Goal: Communication & Community: Answer question/provide support

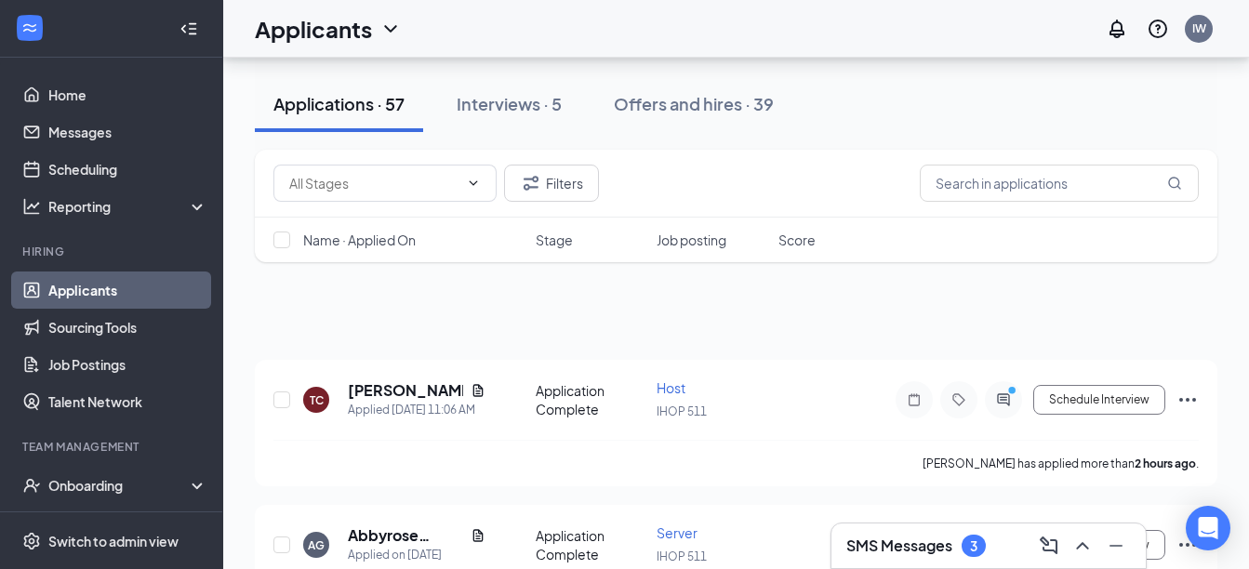
scroll to position [837, 0]
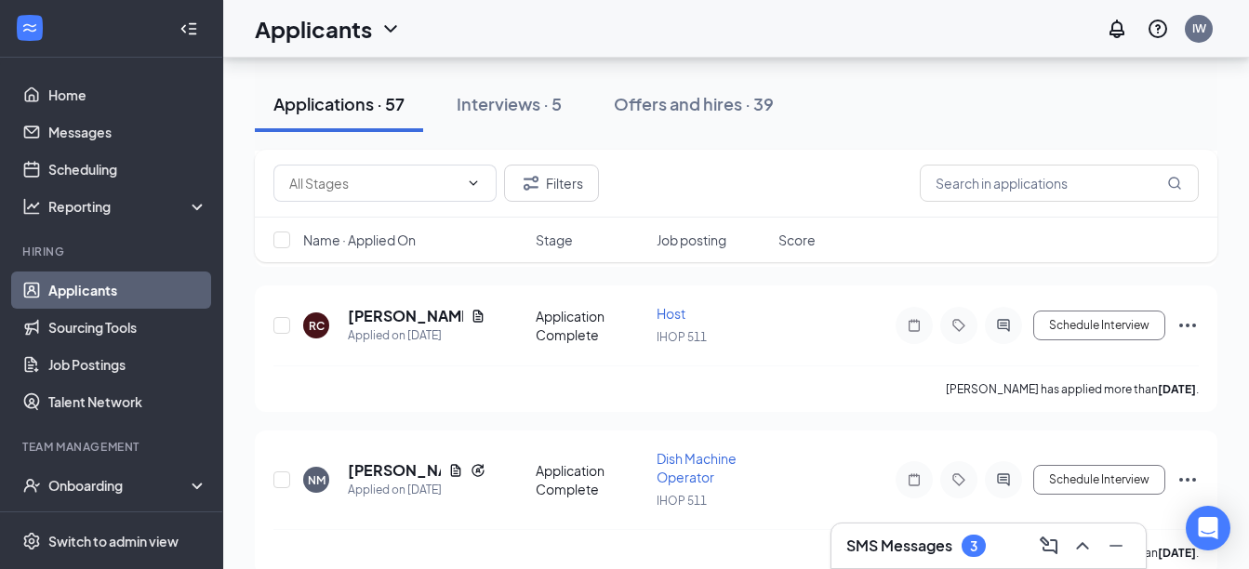
click at [888, 536] on h3 "SMS Messages" at bounding box center [899, 546] width 106 height 20
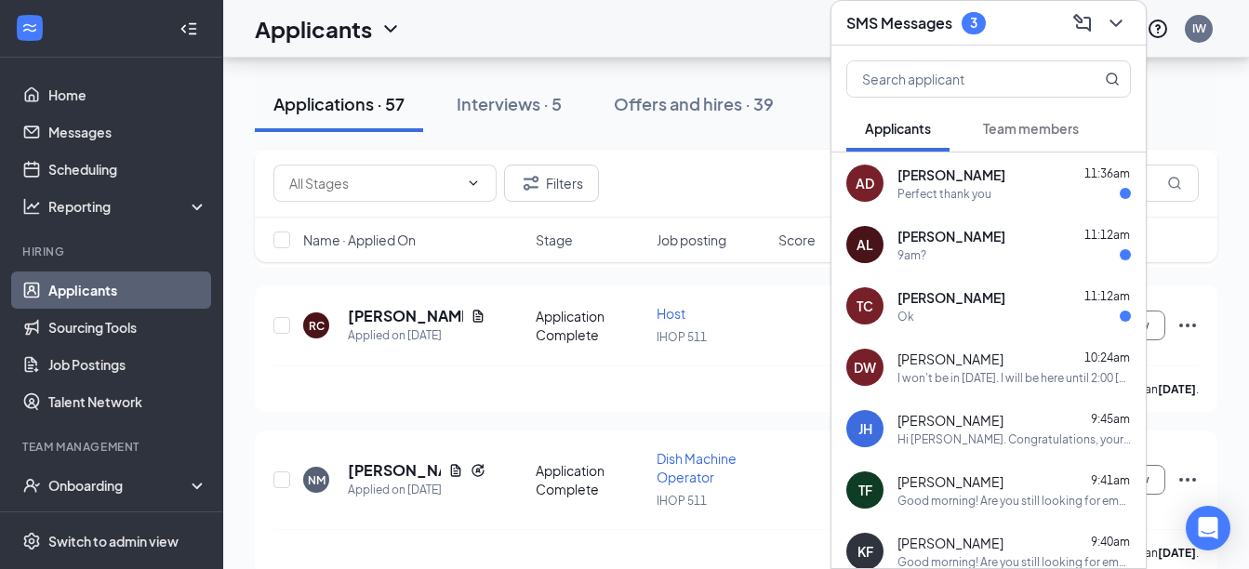
click at [935, 432] on div "Hi [PERSON_NAME]. Congratulations, your meeting with IHOP for Server at IHOP 51…" at bounding box center [1014, 440] width 233 height 16
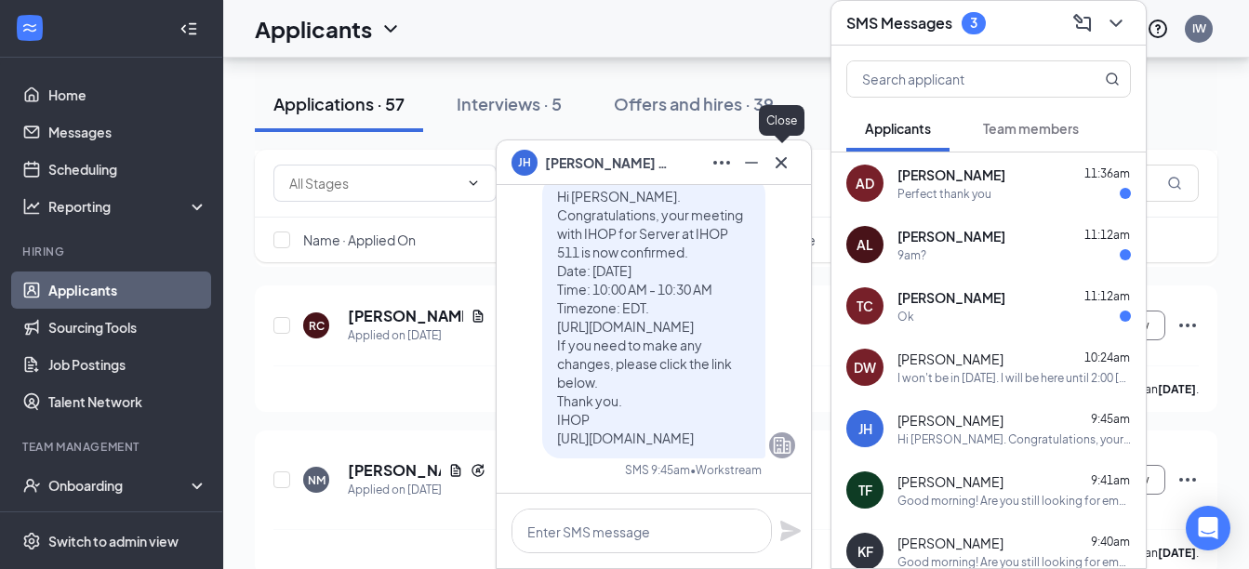
click at [787, 159] on icon "Cross" at bounding box center [781, 163] width 22 height 22
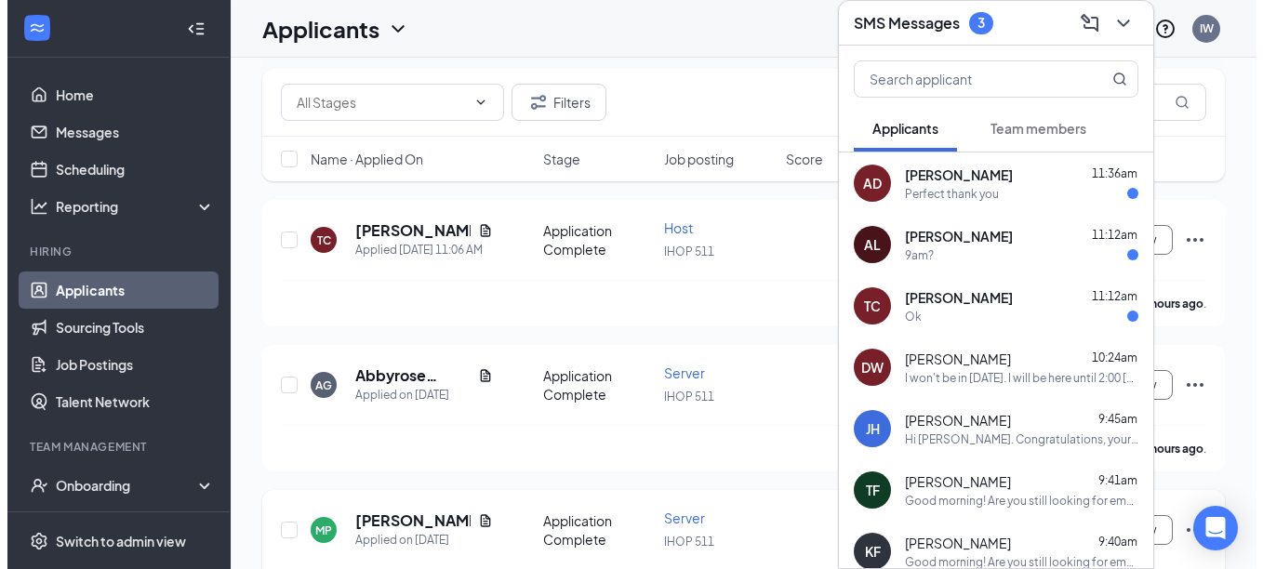
scroll to position [0, 0]
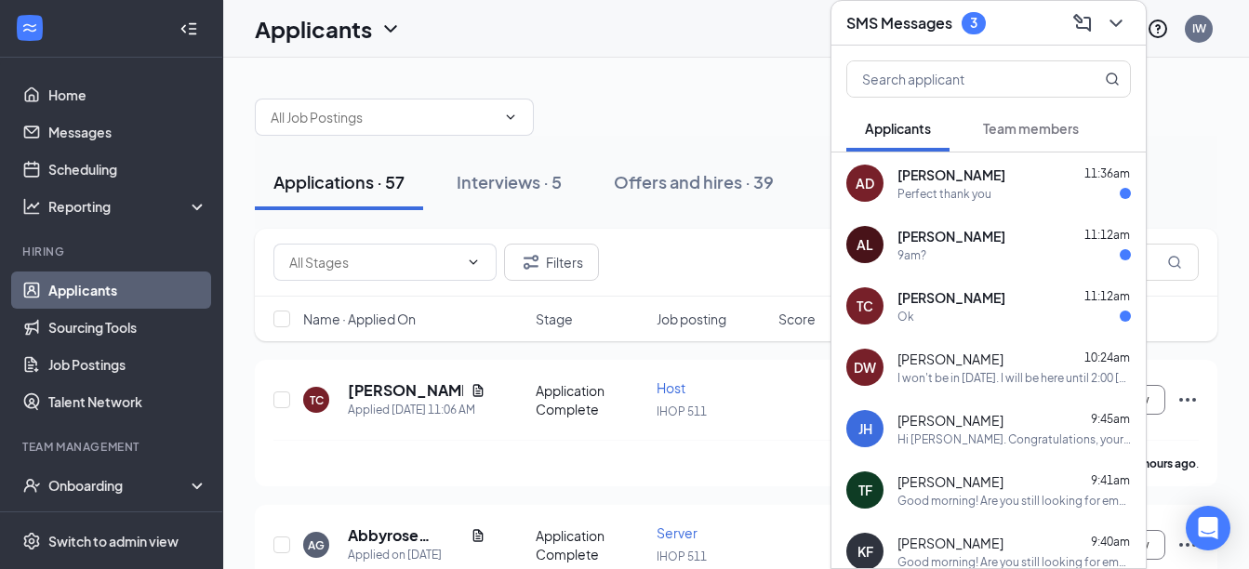
click at [925, 24] on h3 "SMS Messages" at bounding box center [899, 23] width 106 height 20
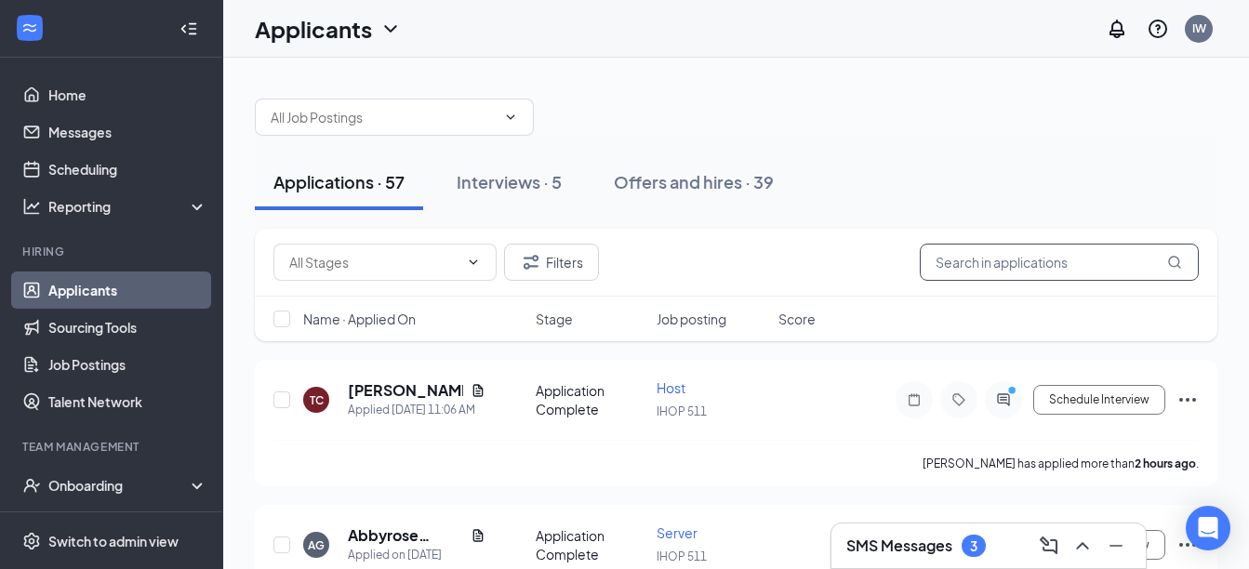
click at [1032, 274] on input "text" at bounding box center [1059, 262] width 279 height 37
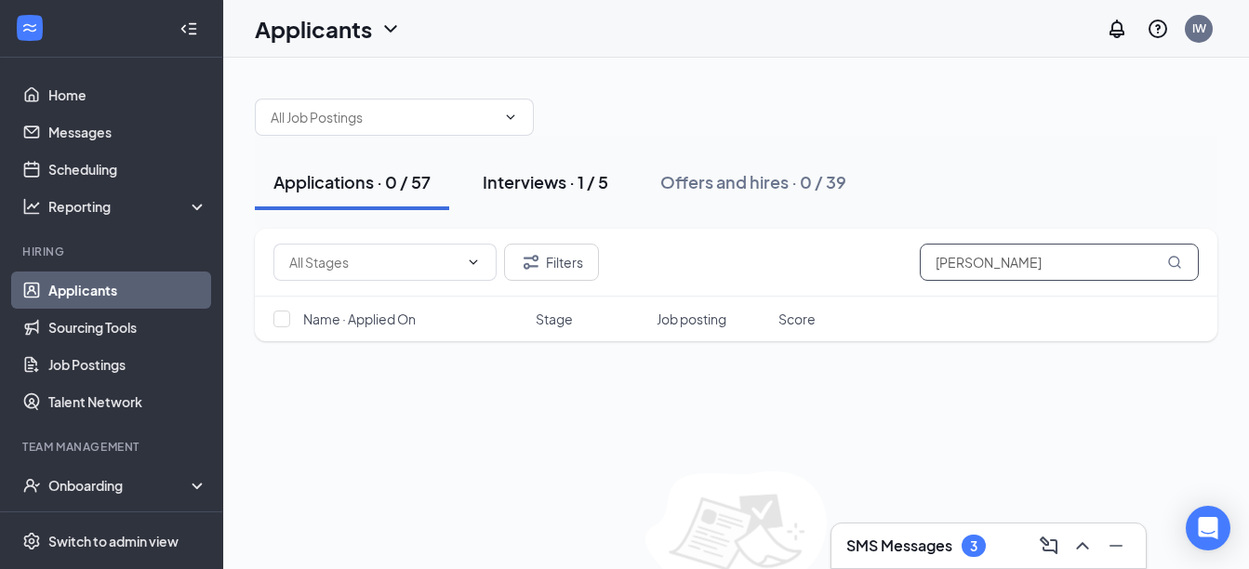
type input "[PERSON_NAME]"
click at [555, 185] on div "Interviews · 1 / 5" at bounding box center [546, 181] width 126 height 23
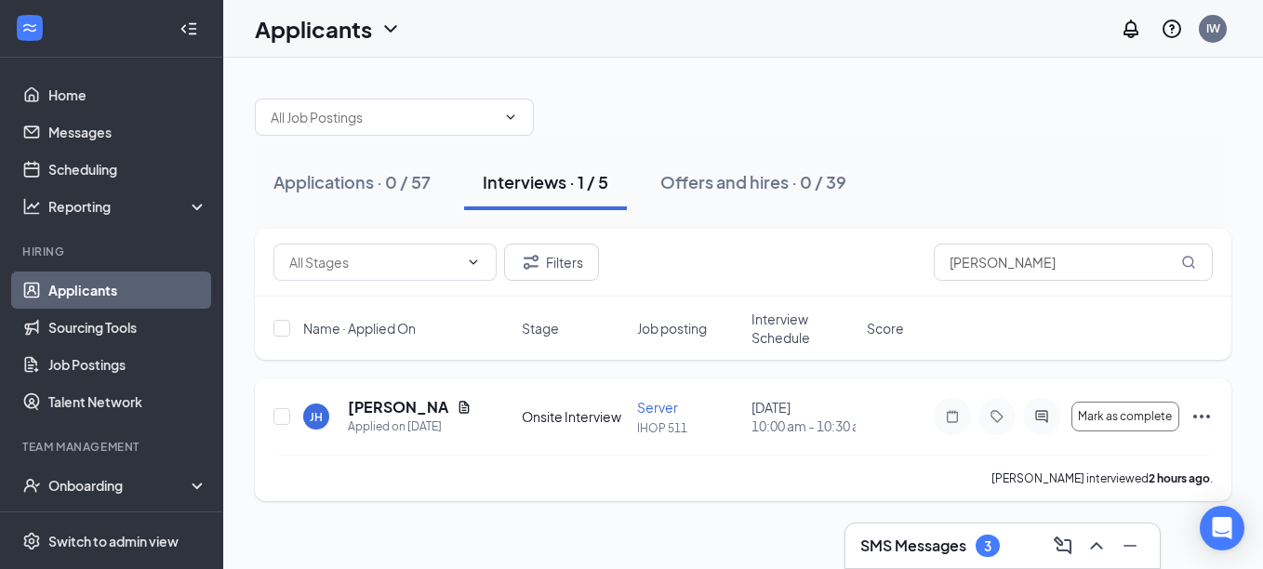
click at [1200, 423] on icon "Ellipses" at bounding box center [1202, 417] width 22 height 22
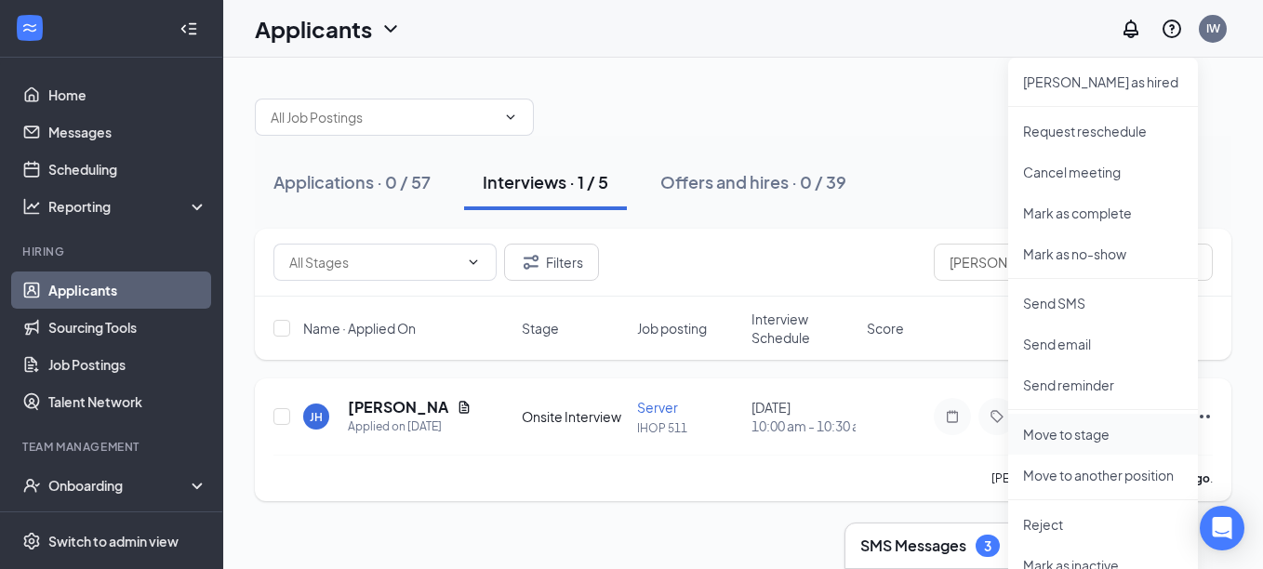
click at [1109, 436] on p "Move to stage" at bounding box center [1103, 434] width 160 height 19
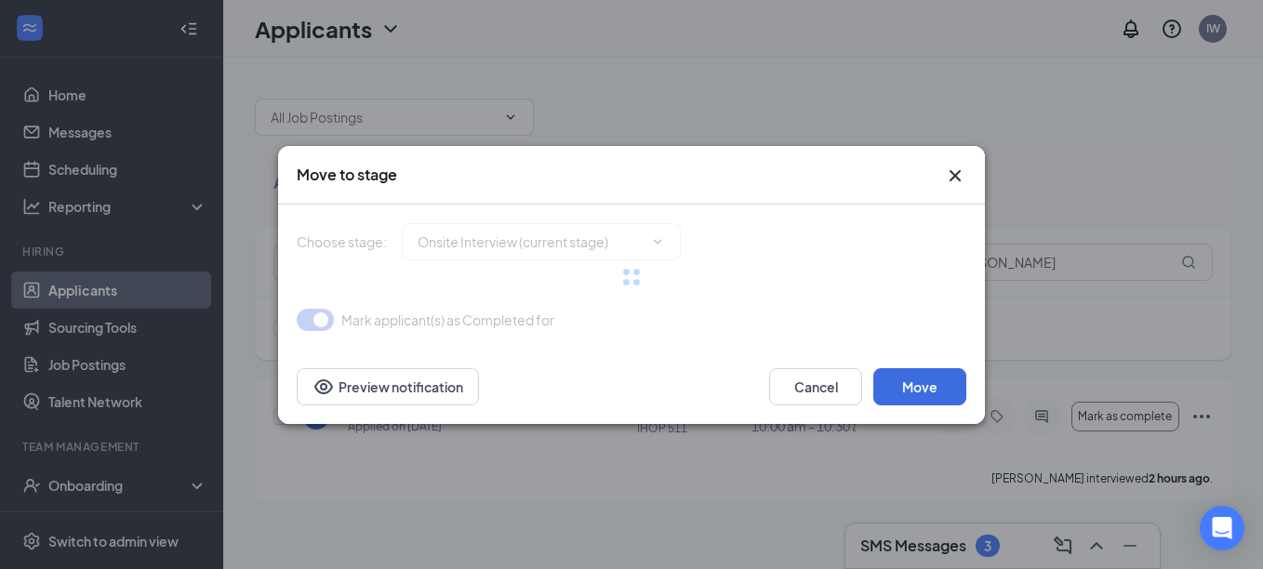
type input "Hiring Complete (final stage)"
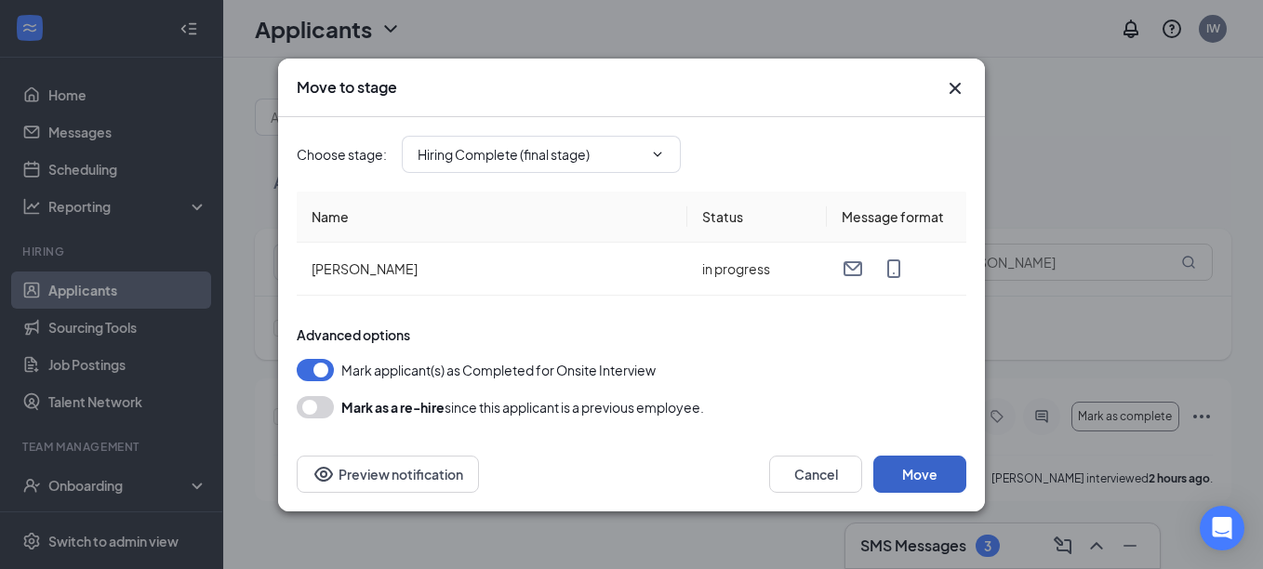
click at [902, 473] on button "Move" at bounding box center [919, 474] width 93 height 37
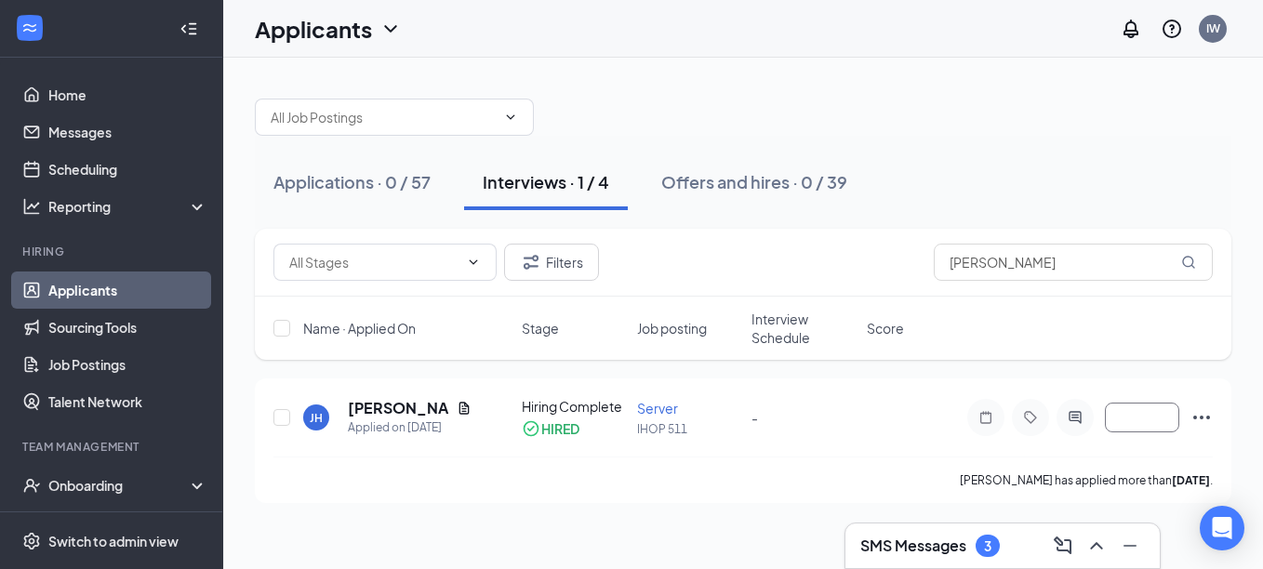
click at [899, 539] on h3 "SMS Messages" at bounding box center [913, 546] width 106 height 20
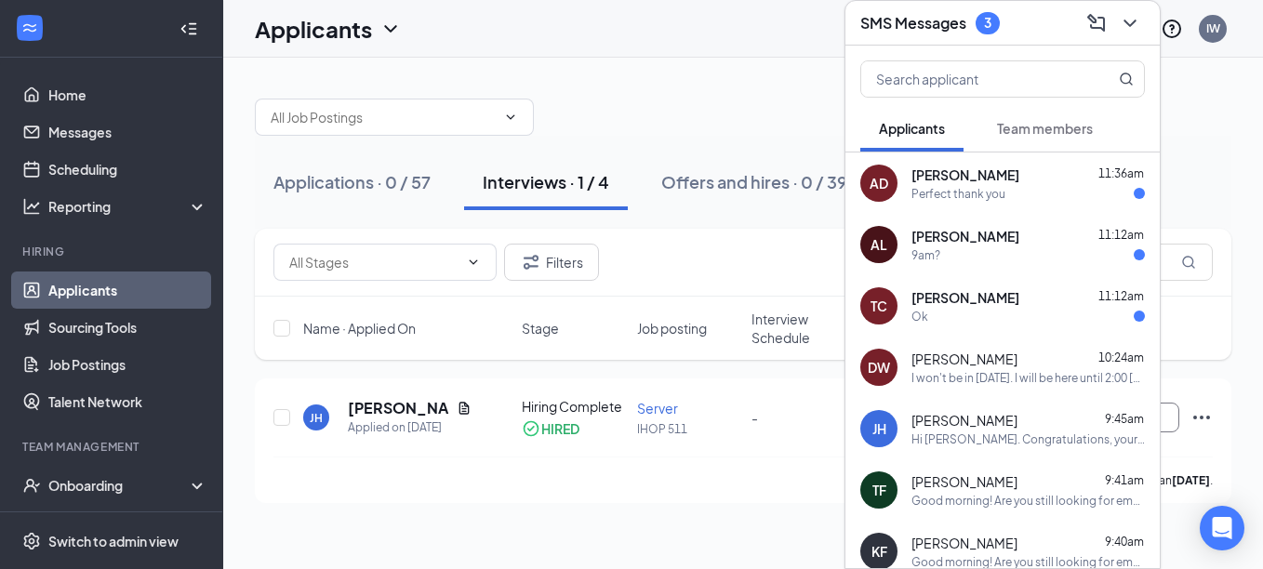
click at [959, 323] on div "Ok" at bounding box center [1028, 317] width 233 height 16
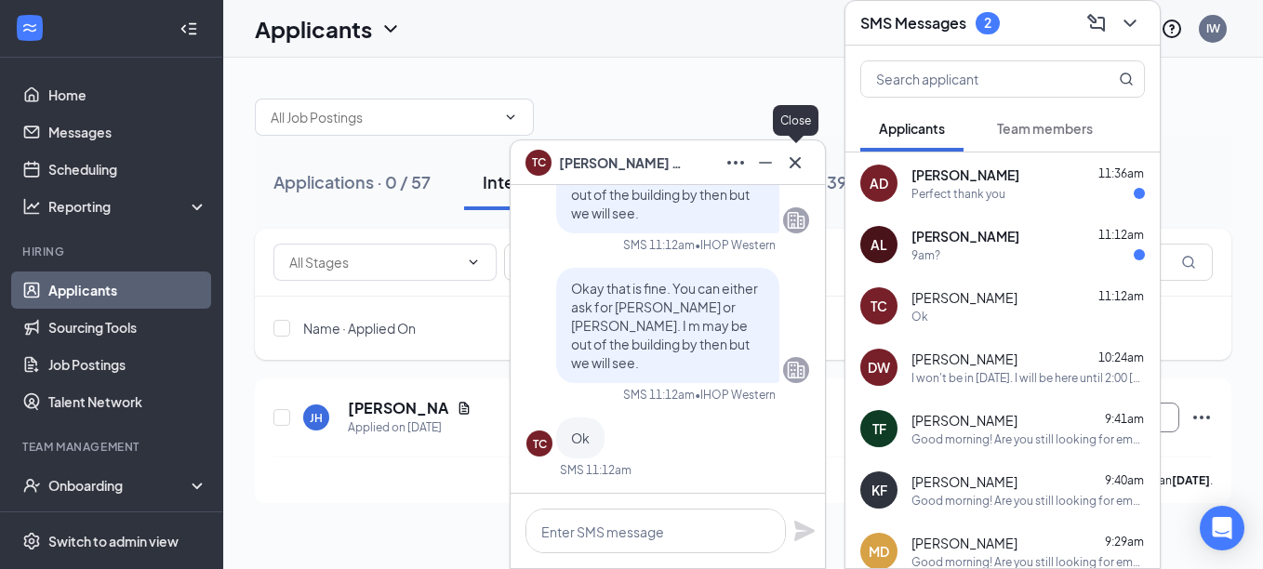
click at [795, 163] on icon "Cross" at bounding box center [795, 161] width 11 height 11
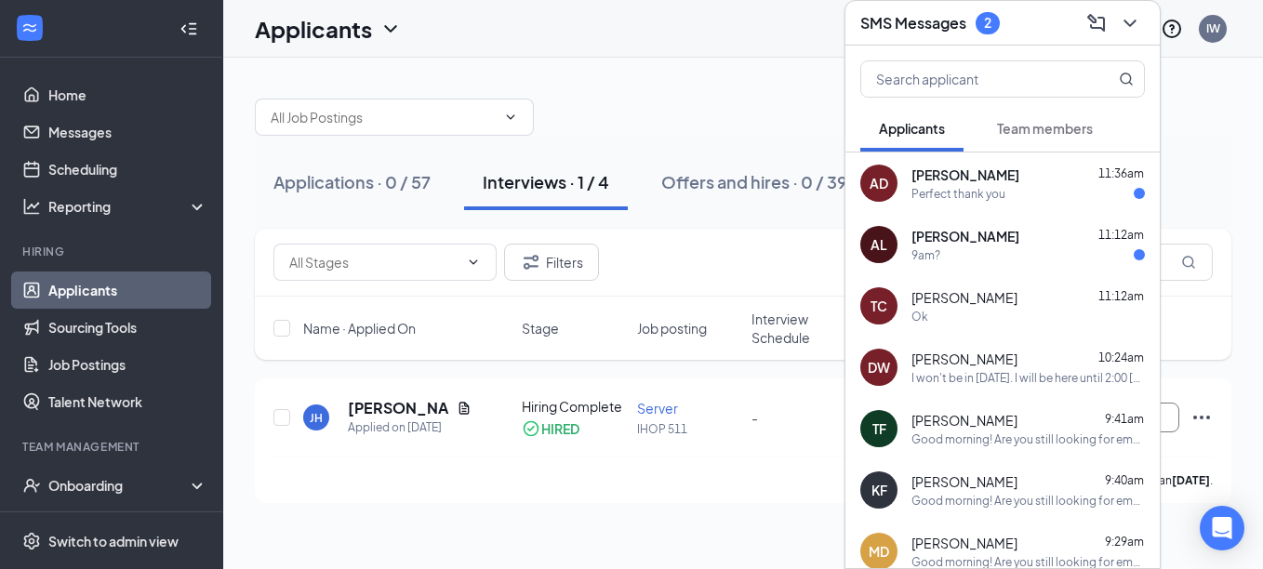
click at [954, 235] on span "[PERSON_NAME]" at bounding box center [966, 236] width 108 height 19
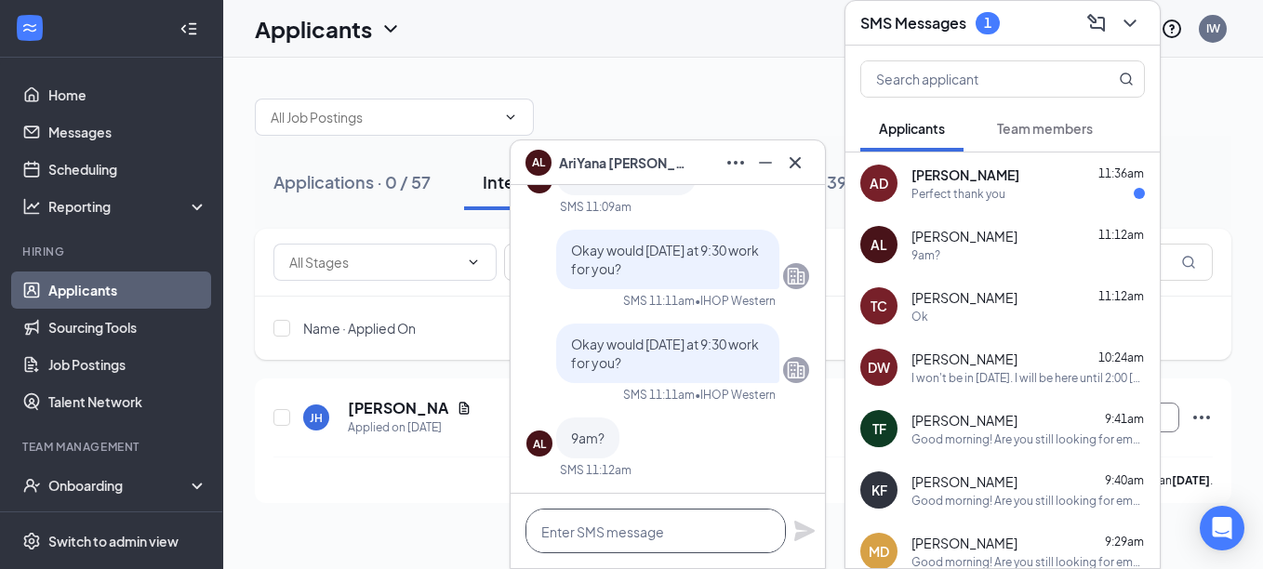
click at [684, 516] on textarea at bounding box center [656, 531] width 260 height 45
click at [659, 534] on textarea at bounding box center [656, 531] width 260 height 45
click at [1049, 199] on div "Perfect thank you" at bounding box center [1028, 194] width 233 height 16
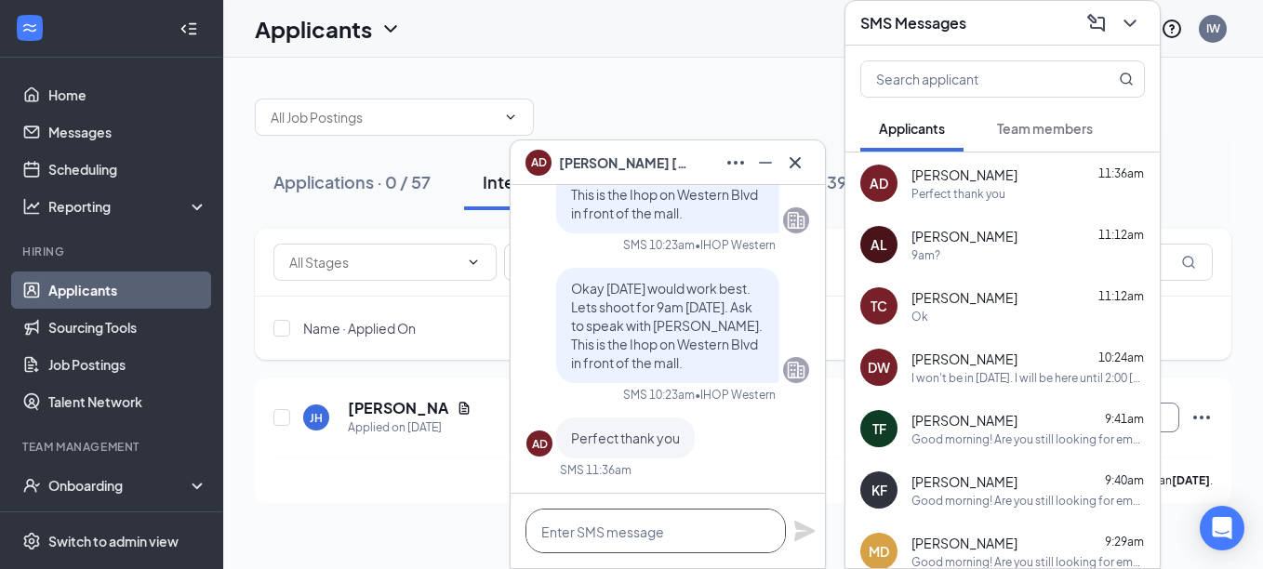
click at [652, 532] on textarea at bounding box center [656, 531] width 260 height 45
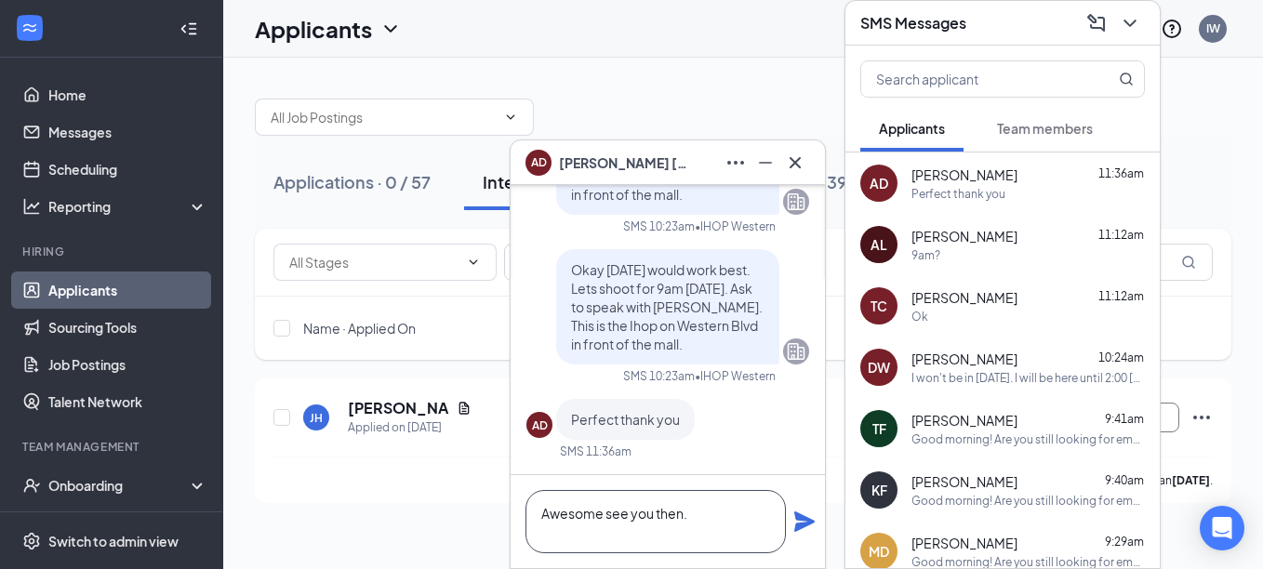
type textarea "Awesome see you then."
click at [799, 525] on icon "Plane" at bounding box center [804, 522] width 20 height 20
click at [1032, 248] on div "9am?" at bounding box center [1028, 255] width 233 height 16
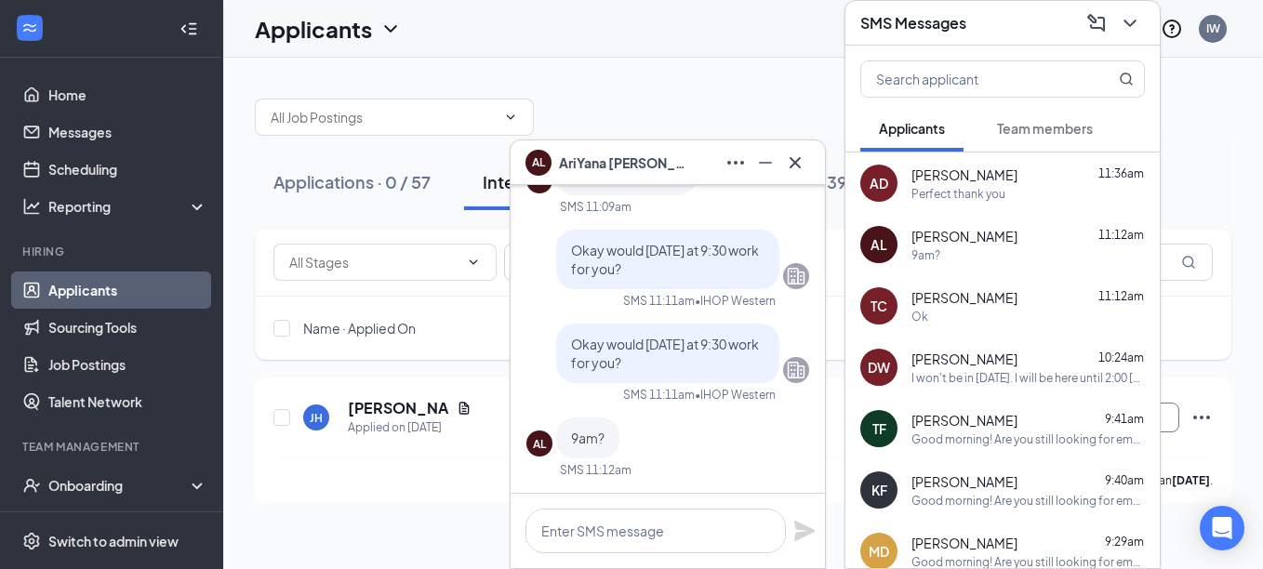
scroll to position [0, 0]
click at [658, 535] on textarea at bounding box center [656, 531] width 260 height 45
type textarea "("
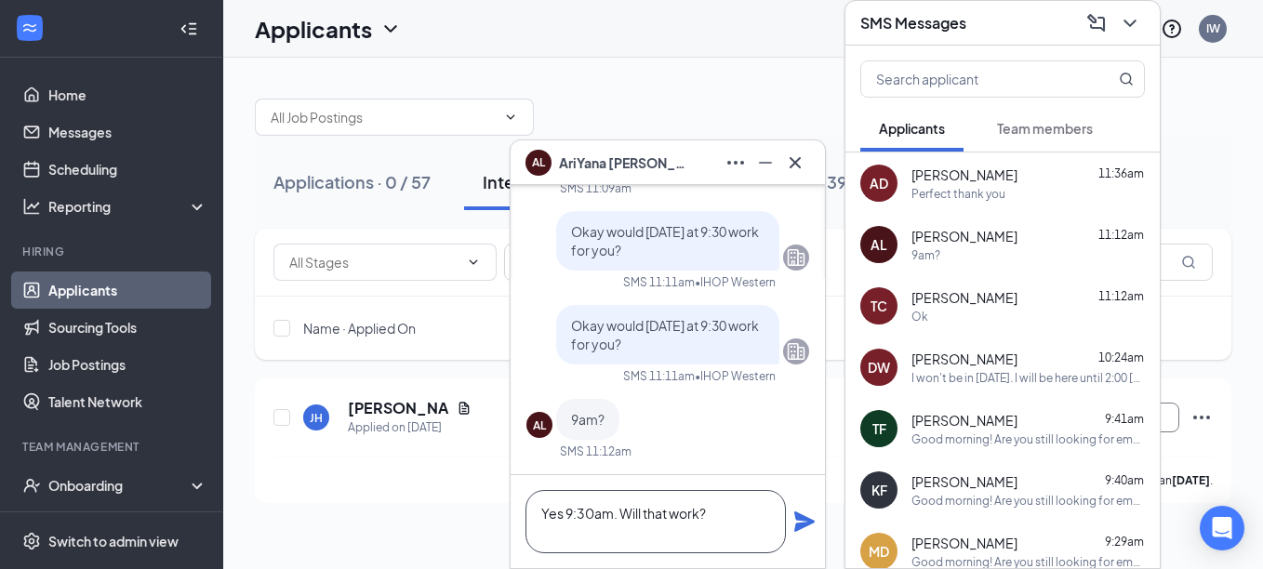
type textarea "Yes 9:30am. Will that work?"
click at [794, 517] on icon "Plane" at bounding box center [804, 522] width 22 height 22
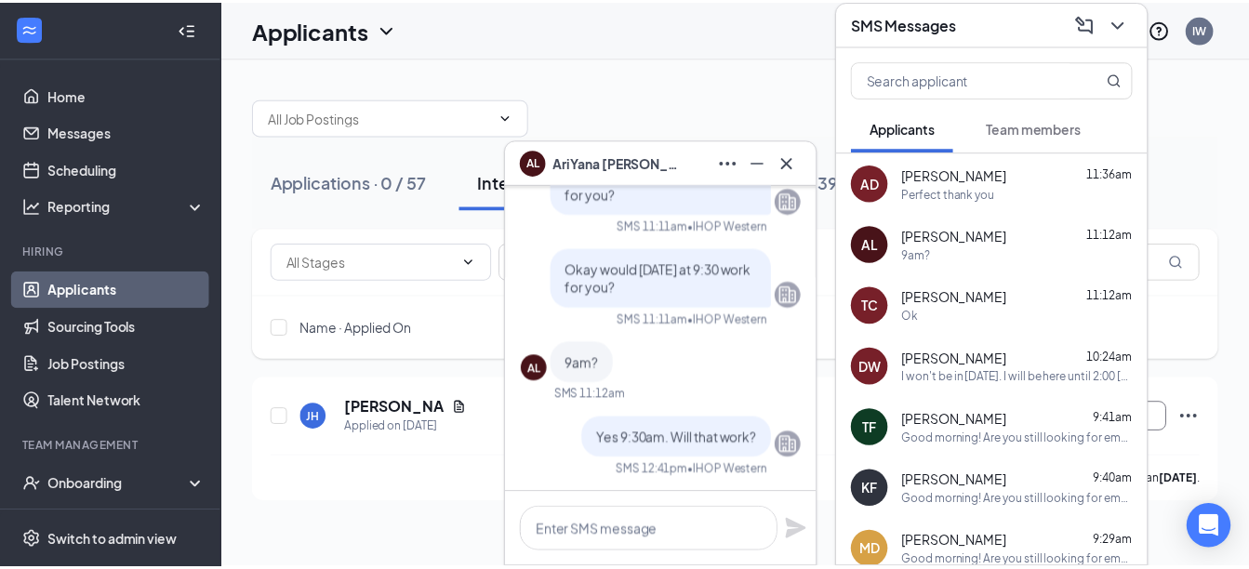
scroll to position [0, 0]
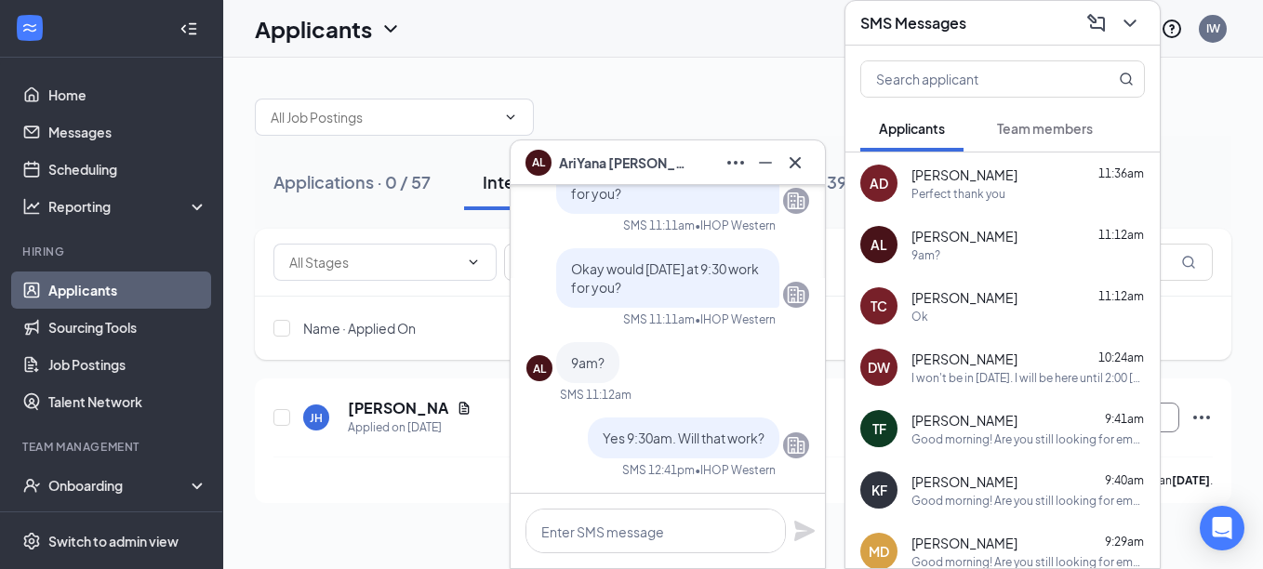
click at [801, 161] on icon "Cross" at bounding box center [795, 163] width 22 height 22
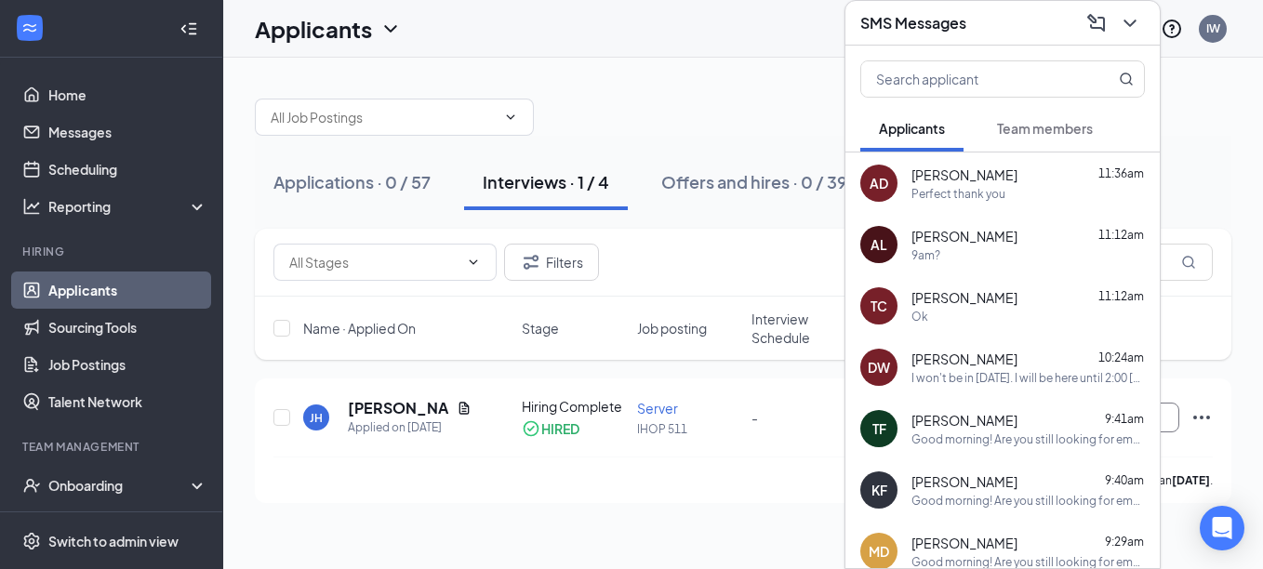
click at [930, 41] on div "SMS Messages" at bounding box center [1003, 23] width 314 height 45
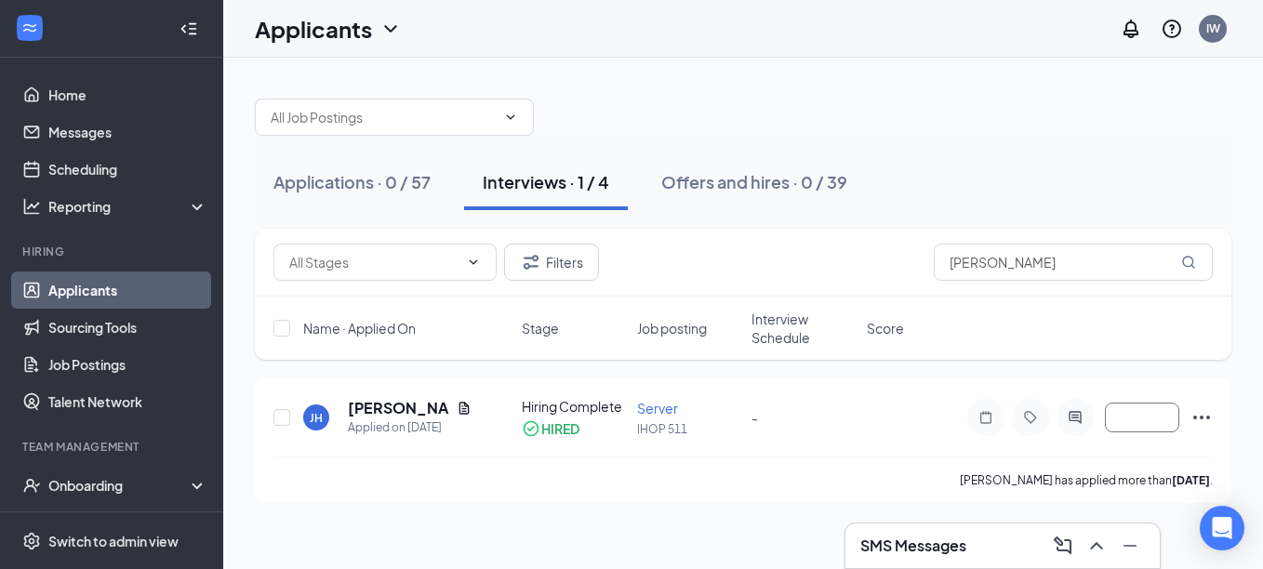
click at [151, 291] on link "Applicants" at bounding box center [127, 290] width 159 height 37
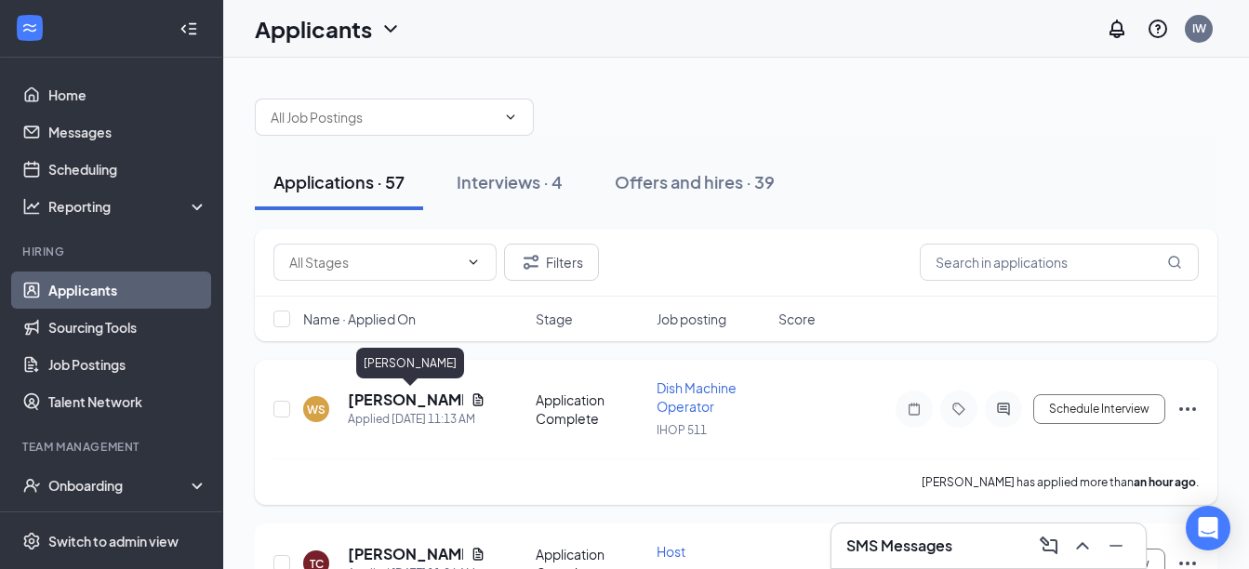
click at [420, 401] on h5 "[PERSON_NAME]" at bounding box center [405, 400] width 115 height 20
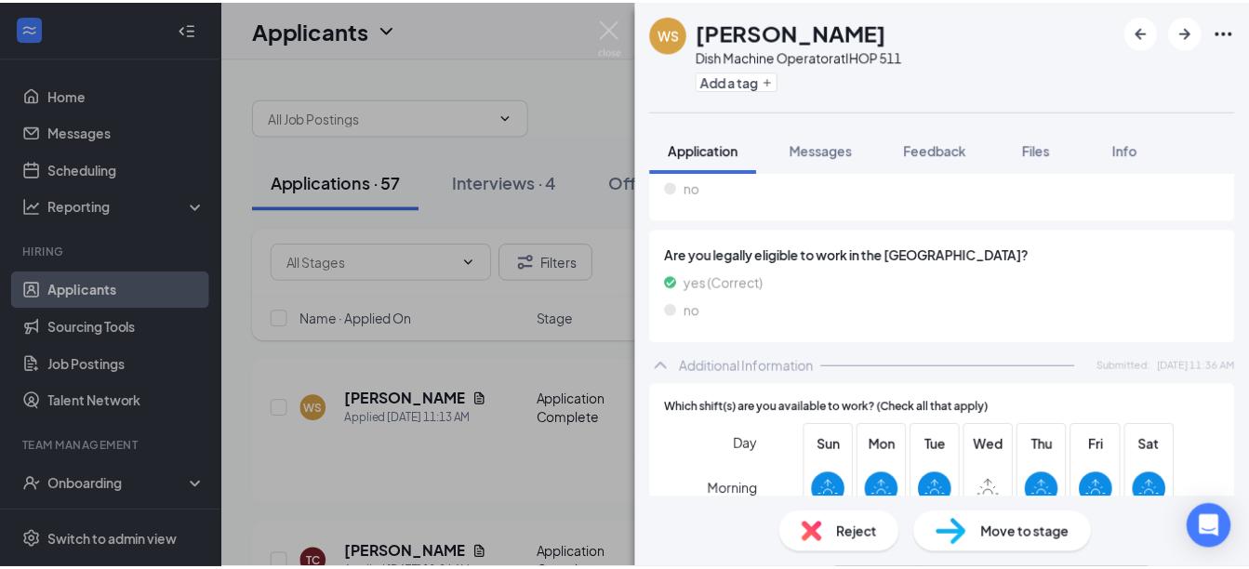
scroll to position [219, 0]
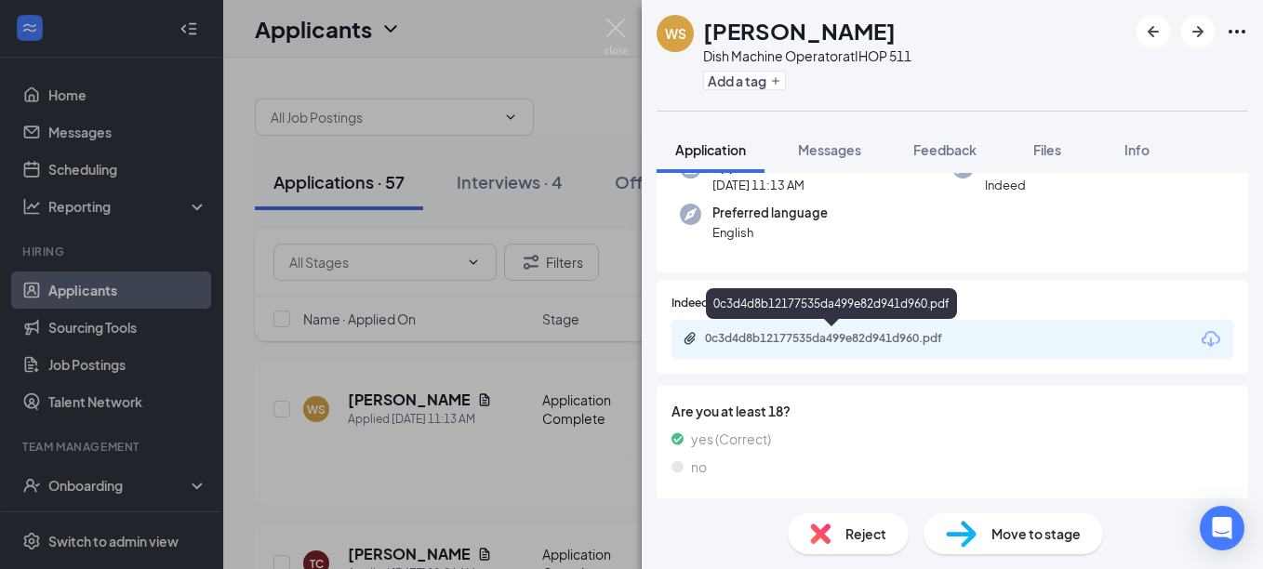
click at [829, 334] on div "0c3d4d8b12177535da499e82d941d960.pdf" at bounding box center [835, 338] width 260 height 15
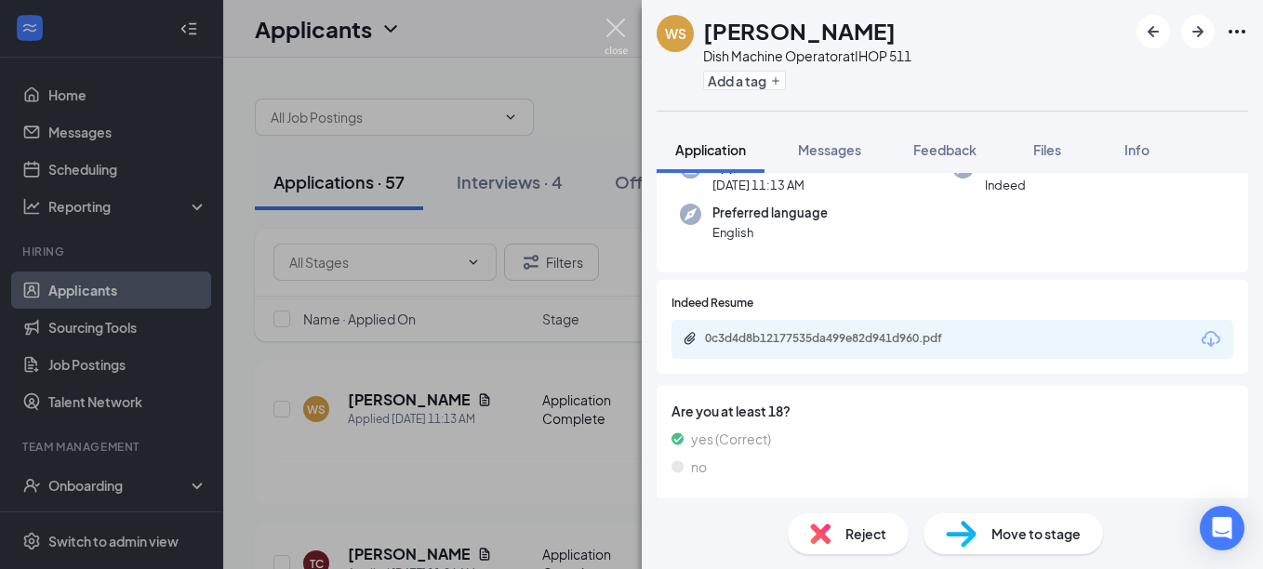
click at [609, 27] on img at bounding box center [616, 37] width 23 height 36
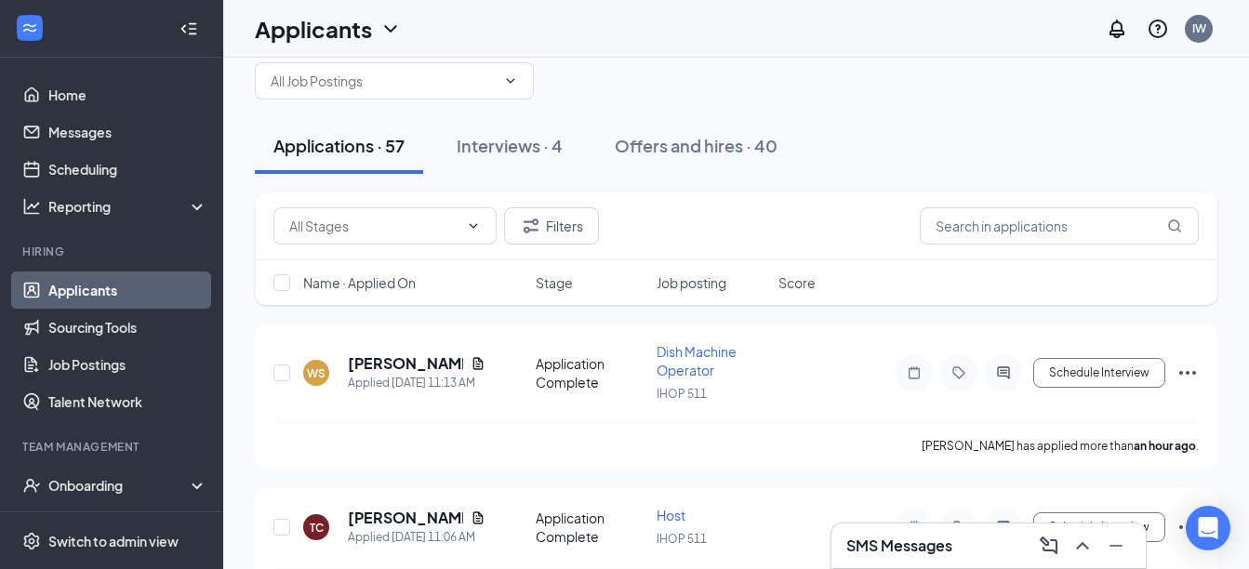
scroll to position [93, 0]
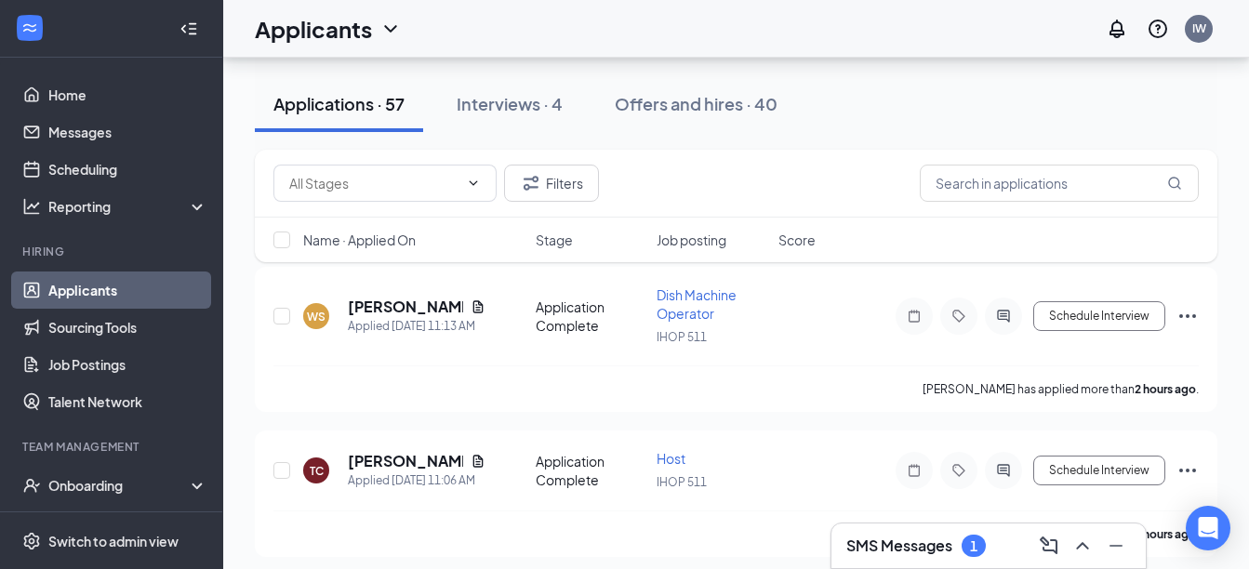
click at [909, 540] on h3 "SMS Messages" at bounding box center [899, 546] width 106 height 20
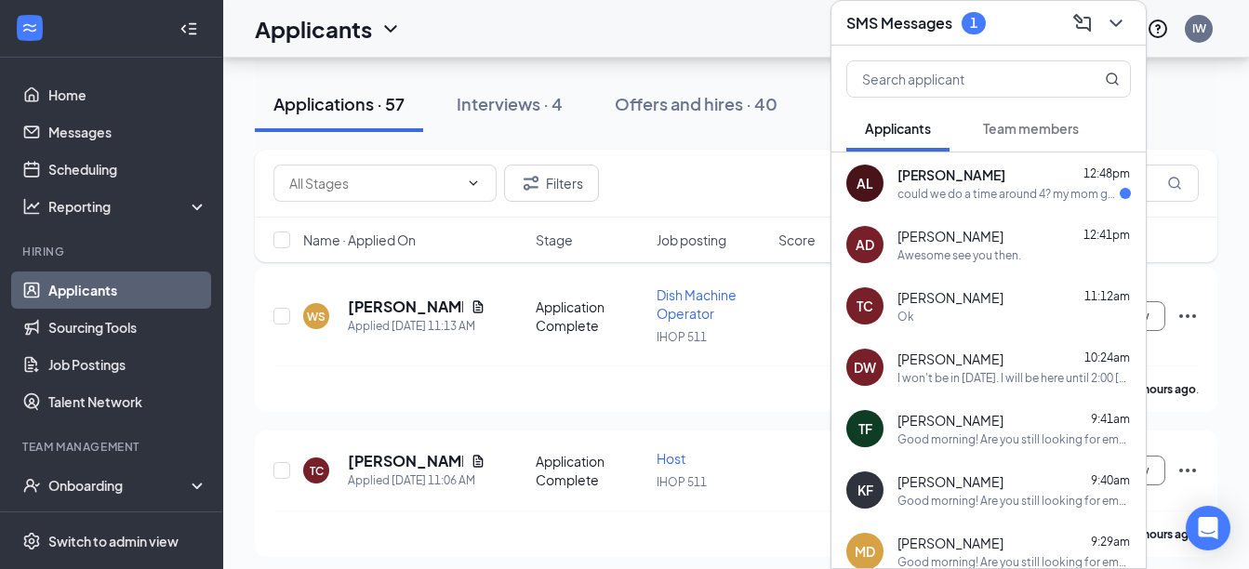
click at [956, 182] on span "[PERSON_NAME]" at bounding box center [952, 175] width 108 height 19
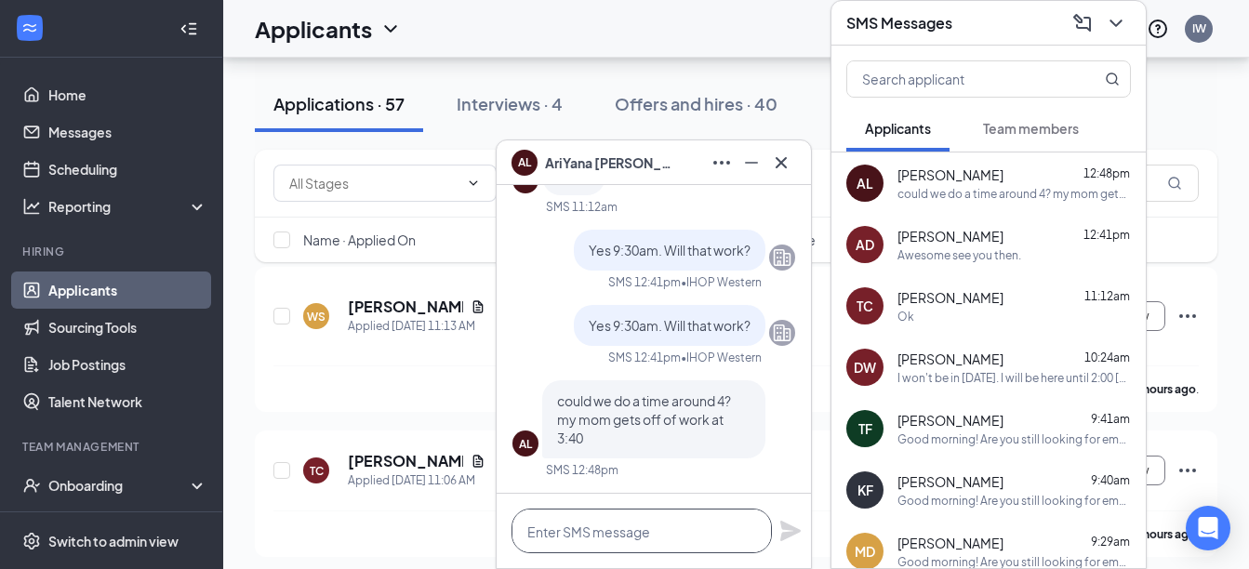
click at [604, 524] on textarea at bounding box center [642, 531] width 260 height 45
type textarea "Okay are you in school?"
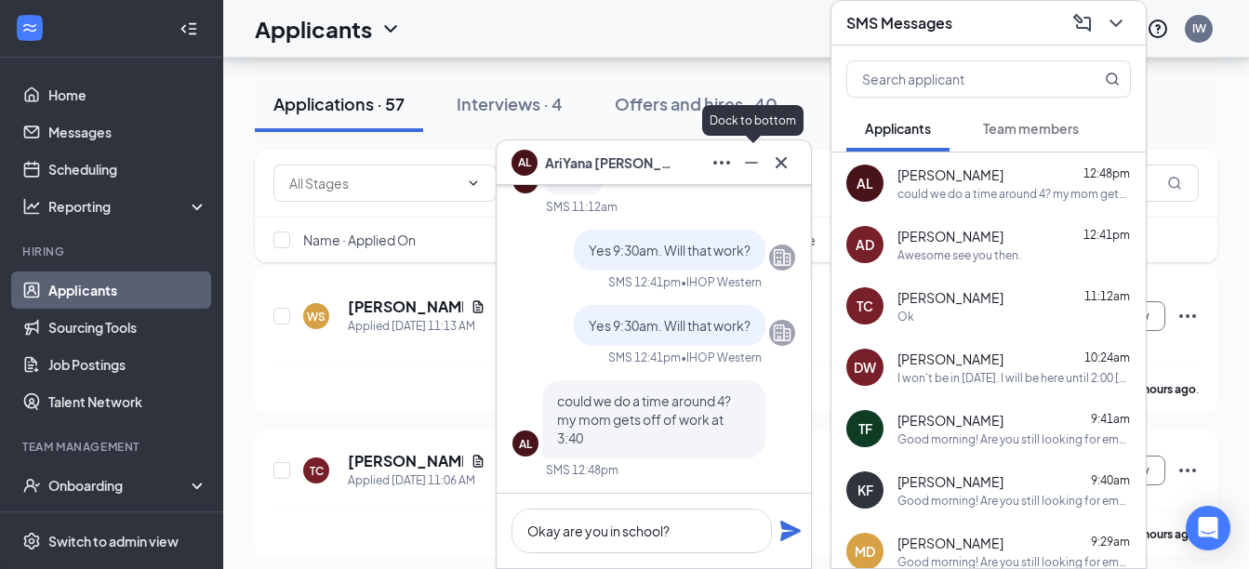
click at [750, 155] on icon "Minimize" at bounding box center [751, 163] width 22 height 22
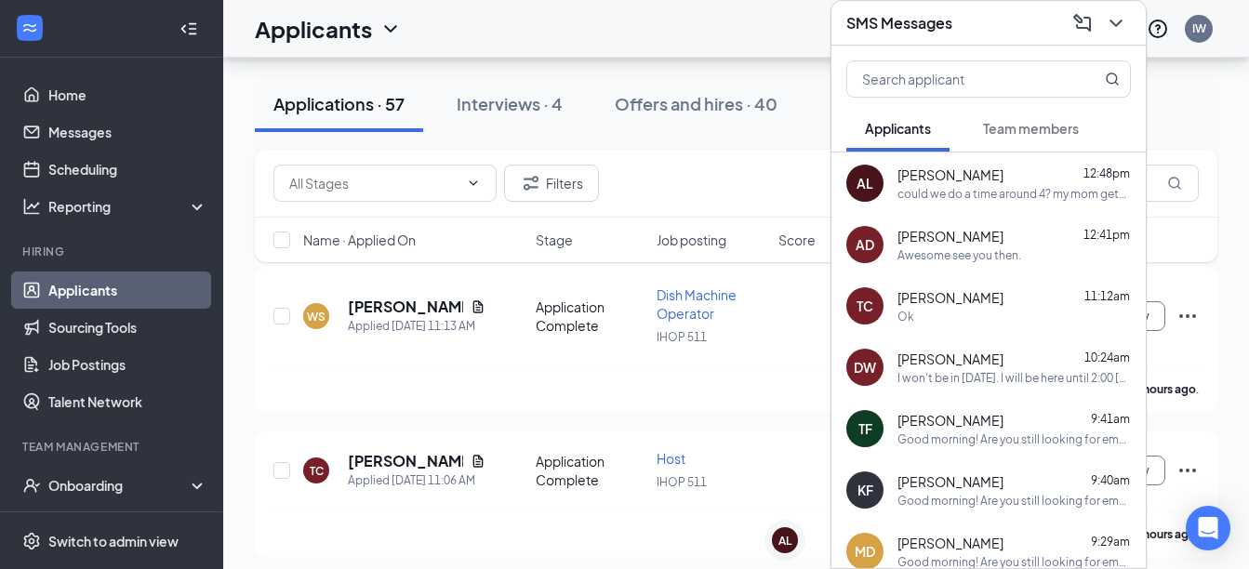
click at [992, 38] on div "SMS Messages" at bounding box center [989, 23] width 314 height 45
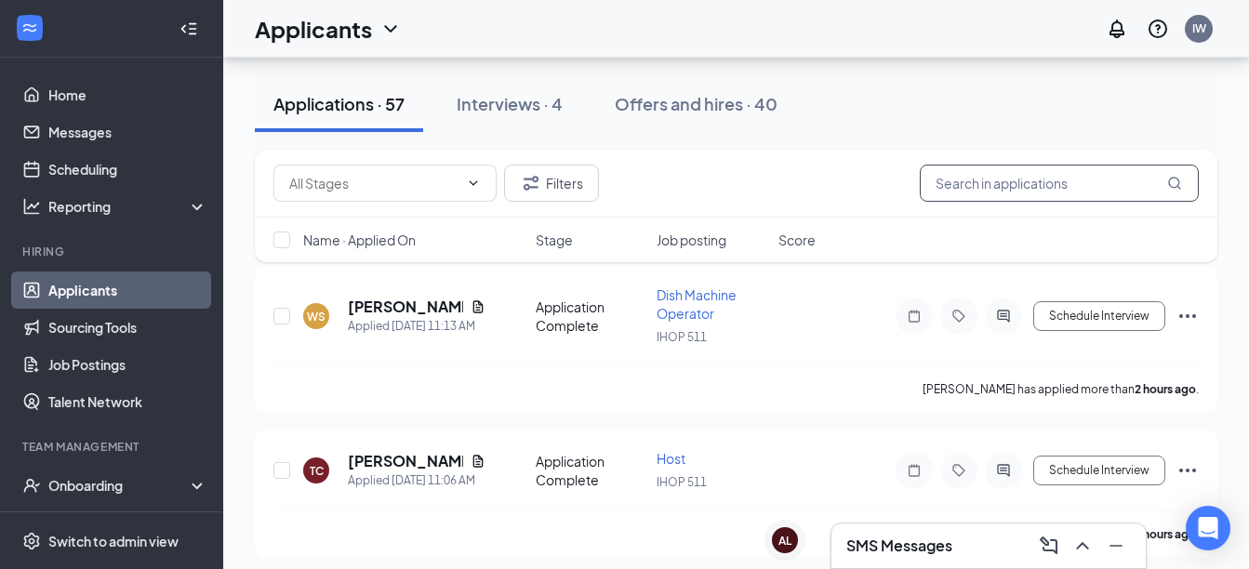
click at [1011, 190] on input "text" at bounding box center [1059, 183] width 279 height 37
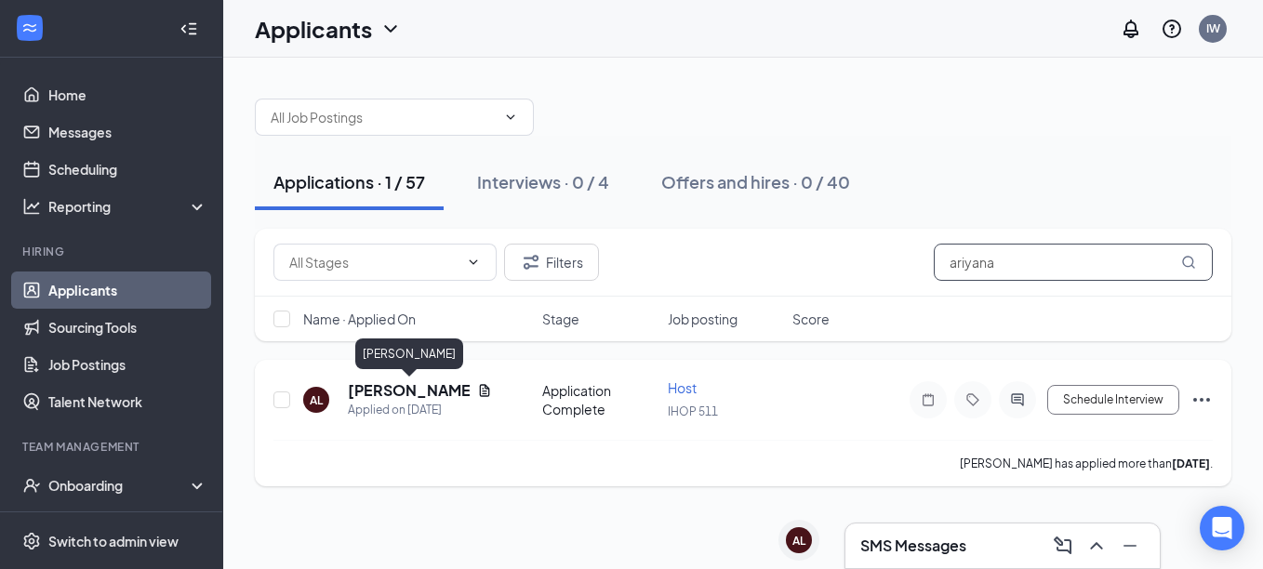
type input "ariyana"
click at [356, 385] on h5 "[PERSON_NAME]" at bounding box center [409, 390] width 122 height 20
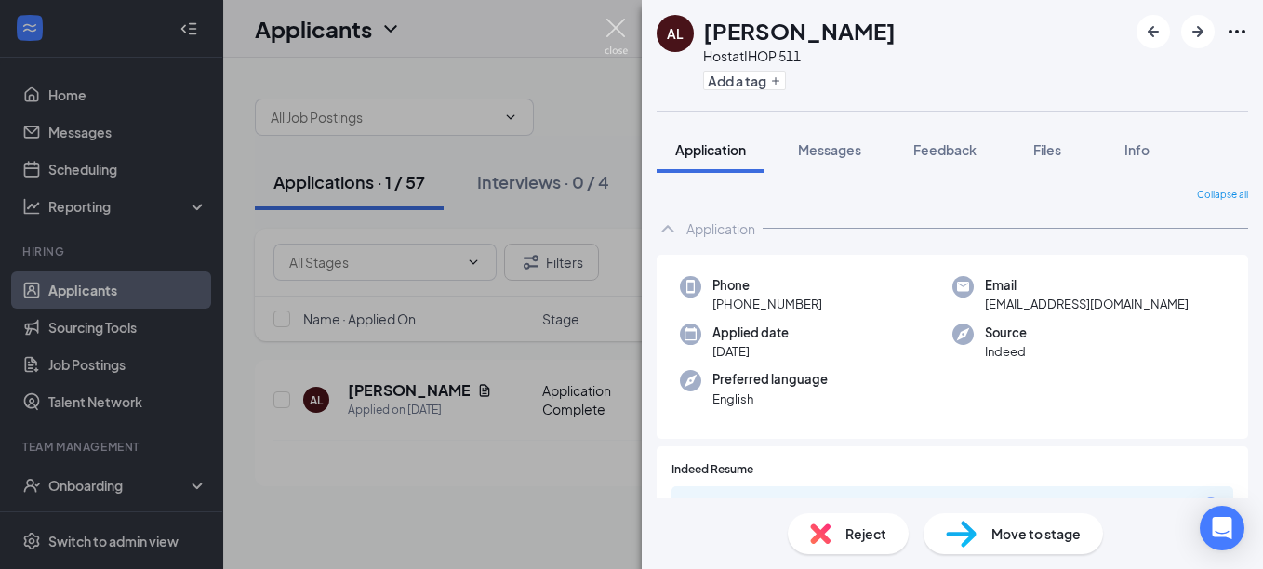
click at [621, 33] on img at bounding box center [616, 37] width 23 height 36
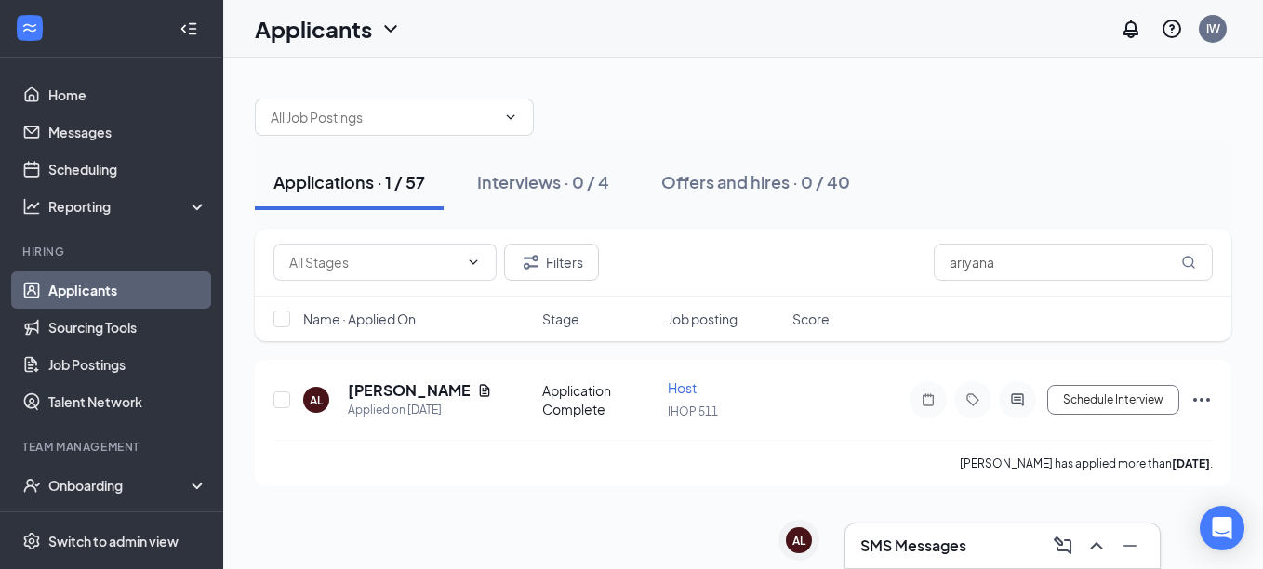
click at [900, 544] on h3 "SMS Messages" at bounding box center [913, 546] width 106 height 20
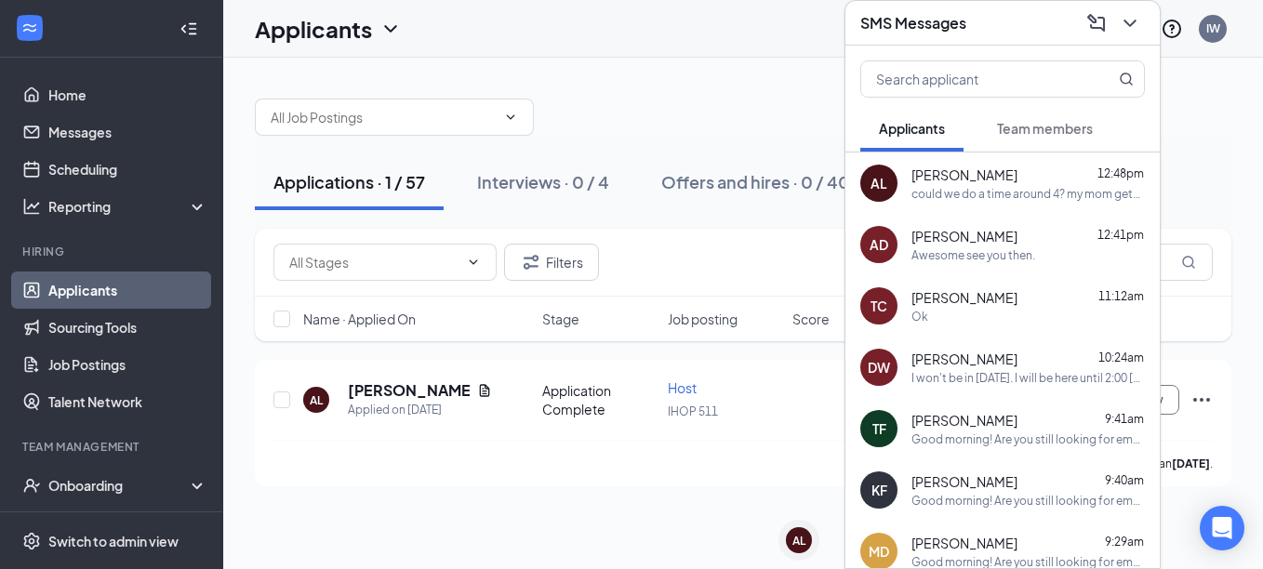
click at [784, 557] on div "AL [PERSON_NAME]" at bounding box center [798, 543] width 54 height 45
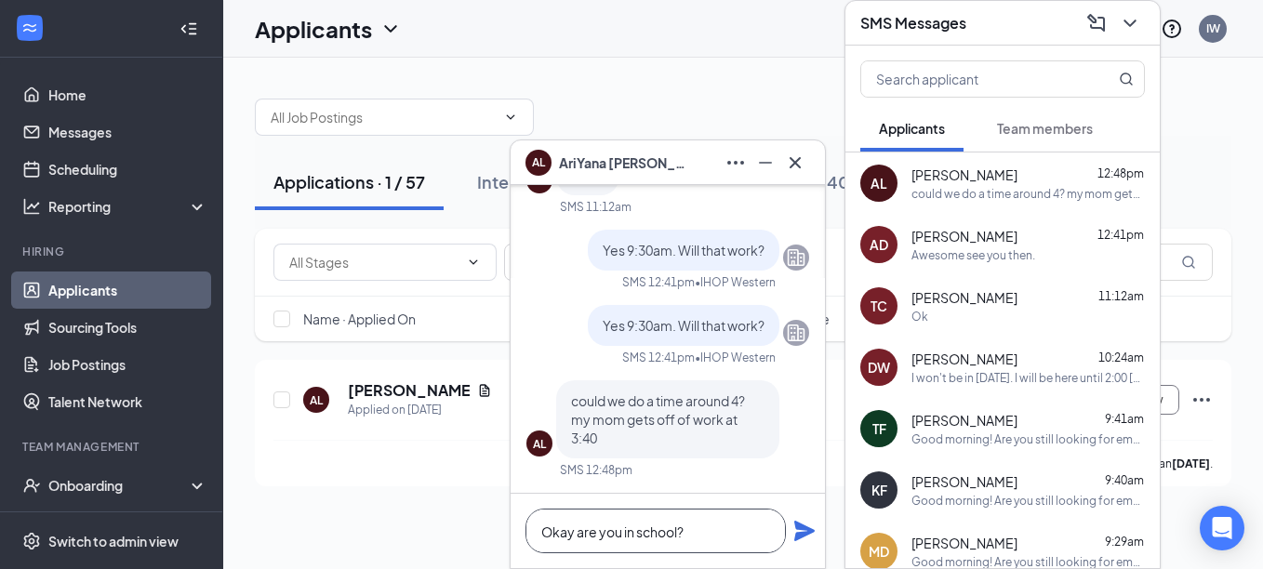
click at [699, 537] on textarea "Okay are you in school?" at bounding box center [656, 531] width 260 height 45
type textarea "O"
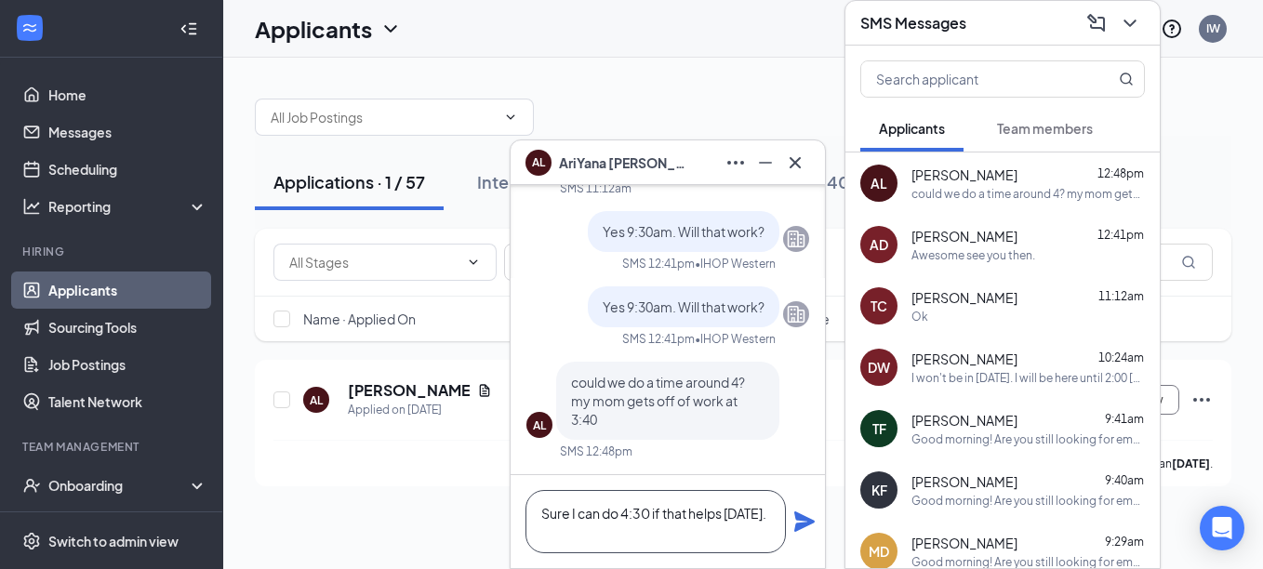
click at [642, 510] on textarea "Sure I can do 4:30 if that helps [DATE]." at bounding box center [656, 521] width 260 height 63
click at [575, 538] on textarea "Sure I can do 4:00 if that helps [DATE]." at bounding box center [656, 521] width 260 height 63
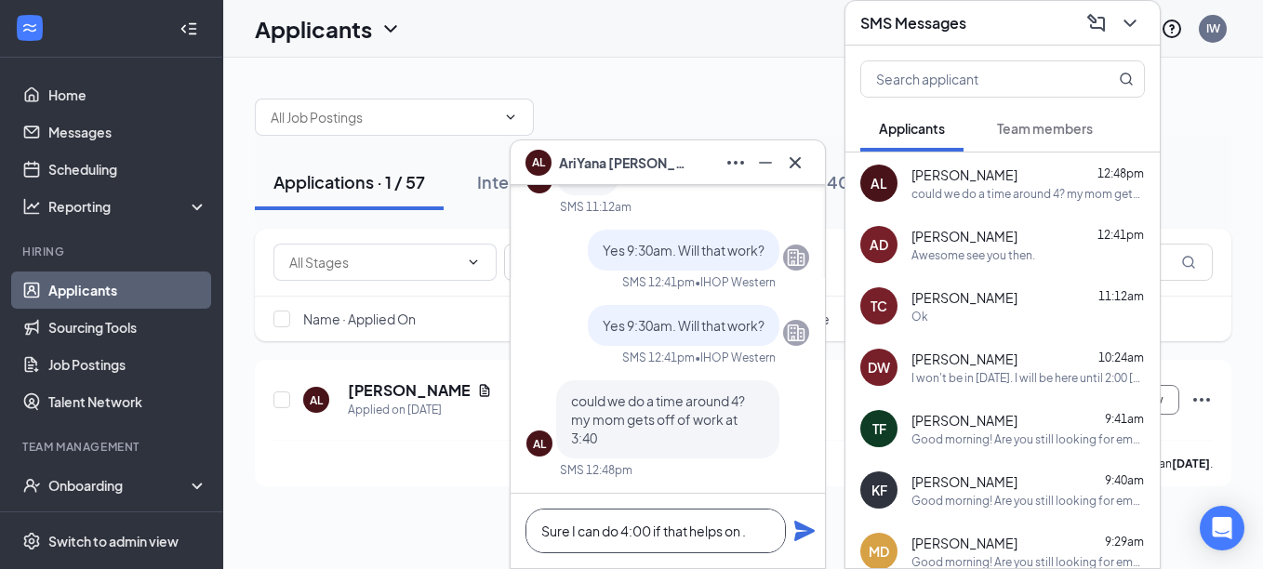
click at [645, 531] on textarea "Sure I can do 4:00 if that helps on ." at bounding box center [656, 531] width 260 height 45
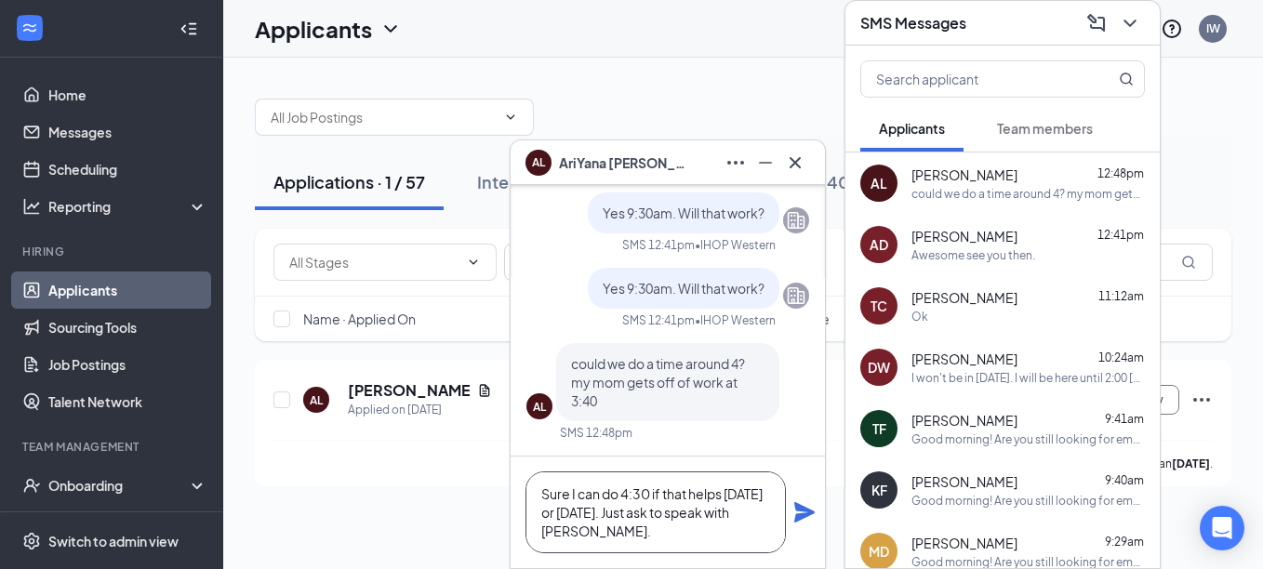
click at [650, 504] on textarea "Sure I can do 4:30 if that helps [DATE] or [DATE]. Just ask to speak with [PERS…" at bounding box center [656, 513] width 260 height 82
click at [650, 489] on textarea "Sure I can do 4:30 if that helps [DATE] or [DATE]. Just ask to speak with [PERS…" at bounding box center [656, 513] width 260 height 82
click at [617, 530] on textarea "Sure I can do 4:30 if that helps [DATE] or [DATE]. Just ask to speak with [PERS…" at bounding box center [656, 513] width 260 height 82
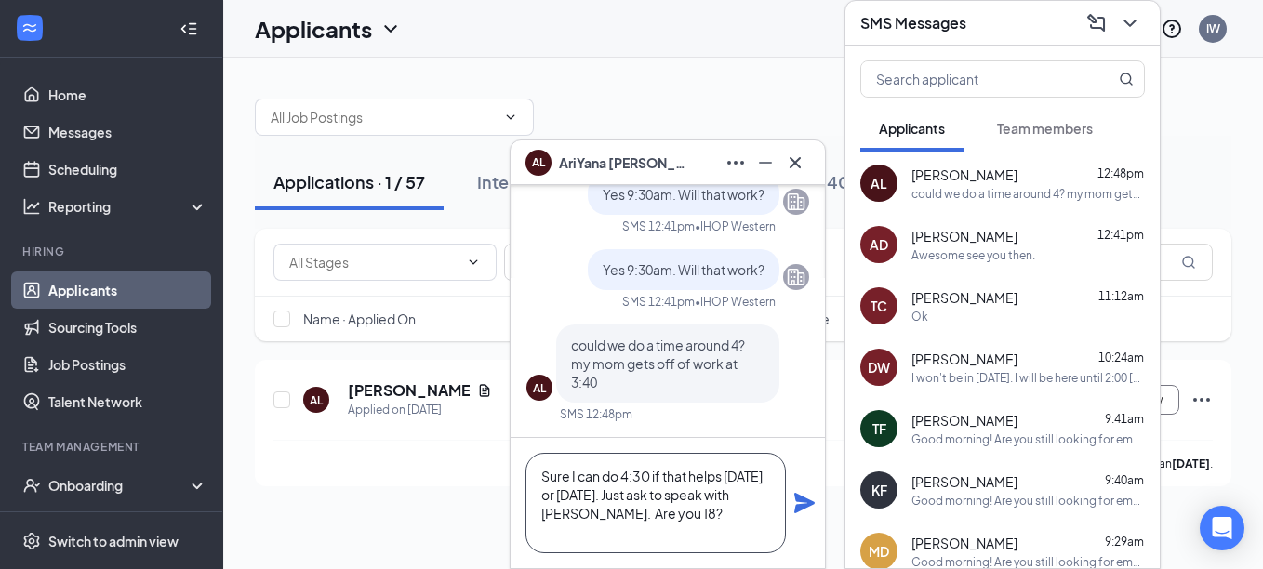
type textarea "Sure I can do 4:30 if that helps [DATE] or [DATE]. Just ask to speak with [PERS…"
click at [813, 502] on icon "Plane" at bounding box center [804, 503] width 20 height 20
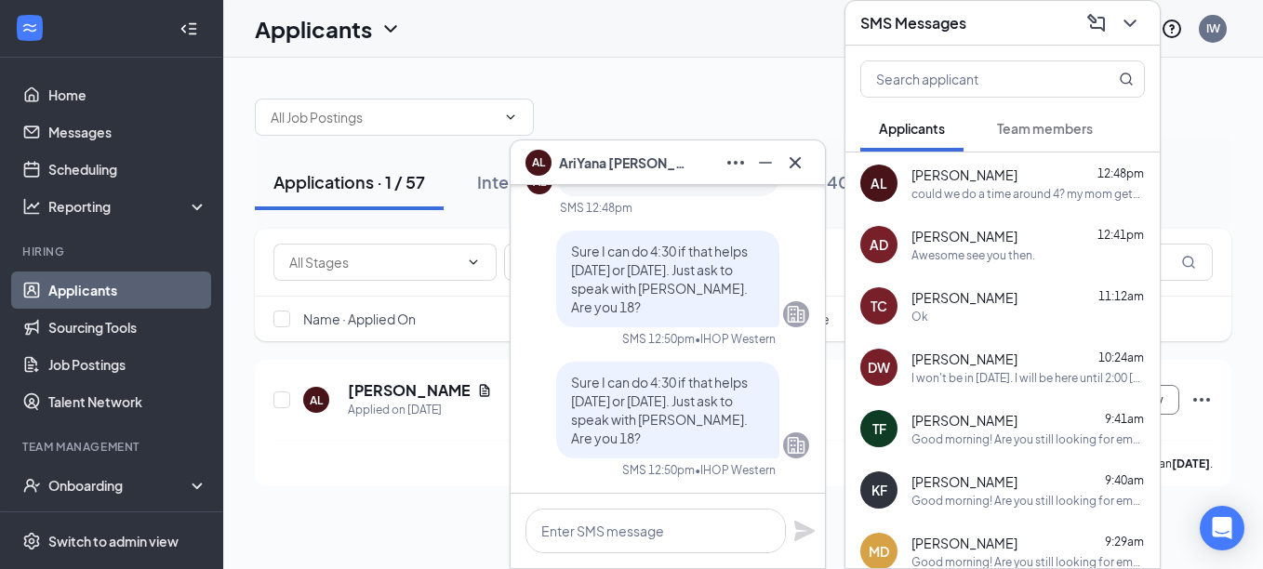
scroll to position [0, 0]
click at [671, 157] on div "AL [PERSON_NAME]" at bounding box center [668, 163] width 285 height 30
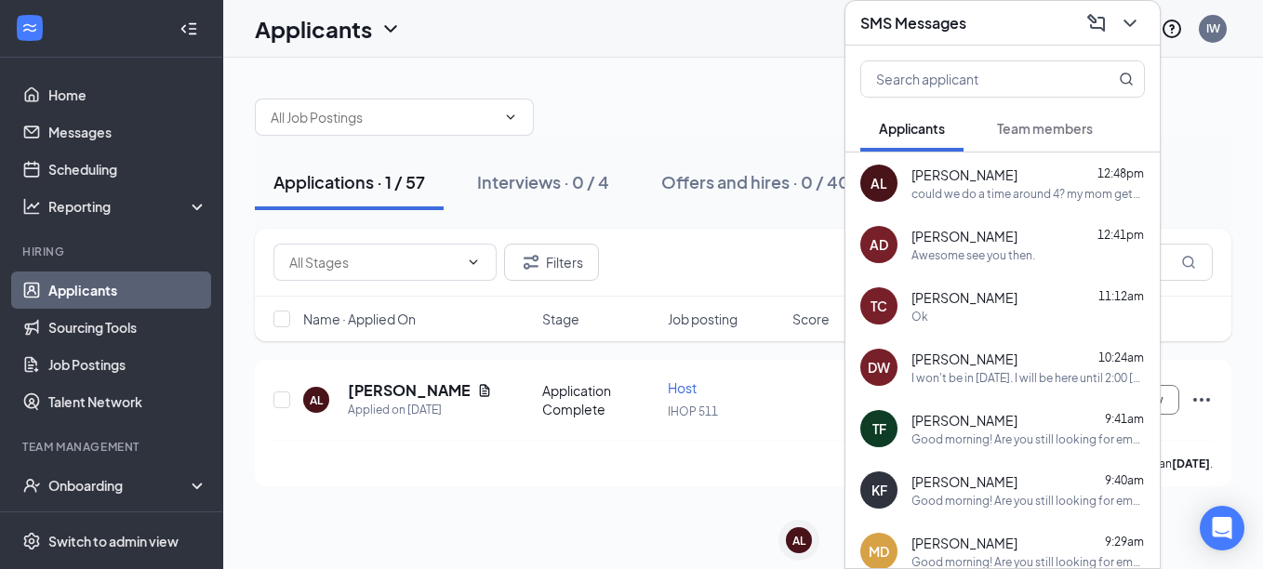
click at [1018, 35] on div "SMS Messages" at bounding box center [1002, 22] width 285 height 29
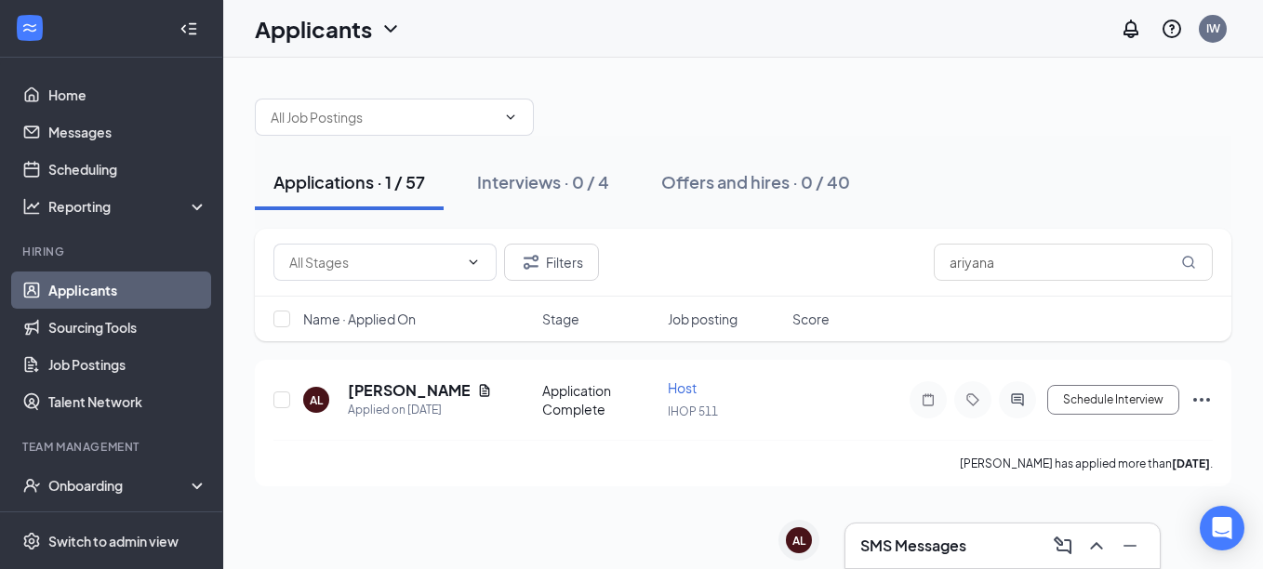
click at [972, 147] on div "Applications · 1 / 57 Interviews · 0 / 4 Offers and hires · 0 / 40" at bounding box center [743, 182] width 977 height 93
